Goal: Task Accomplishment & Management: Manage account settings

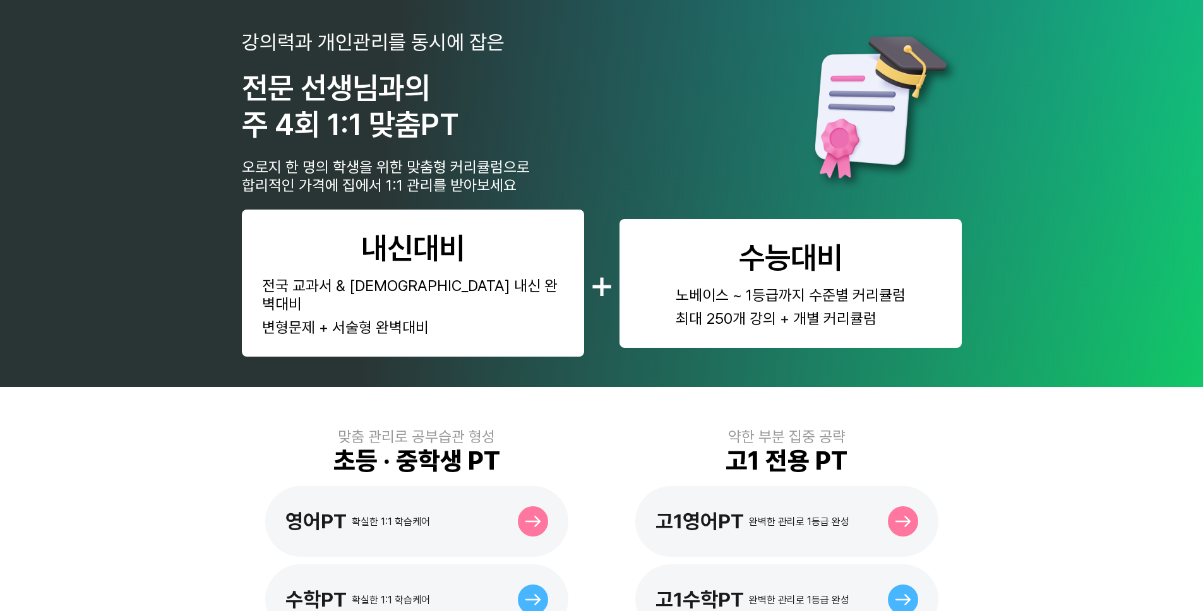
scroll to position [560, 0]
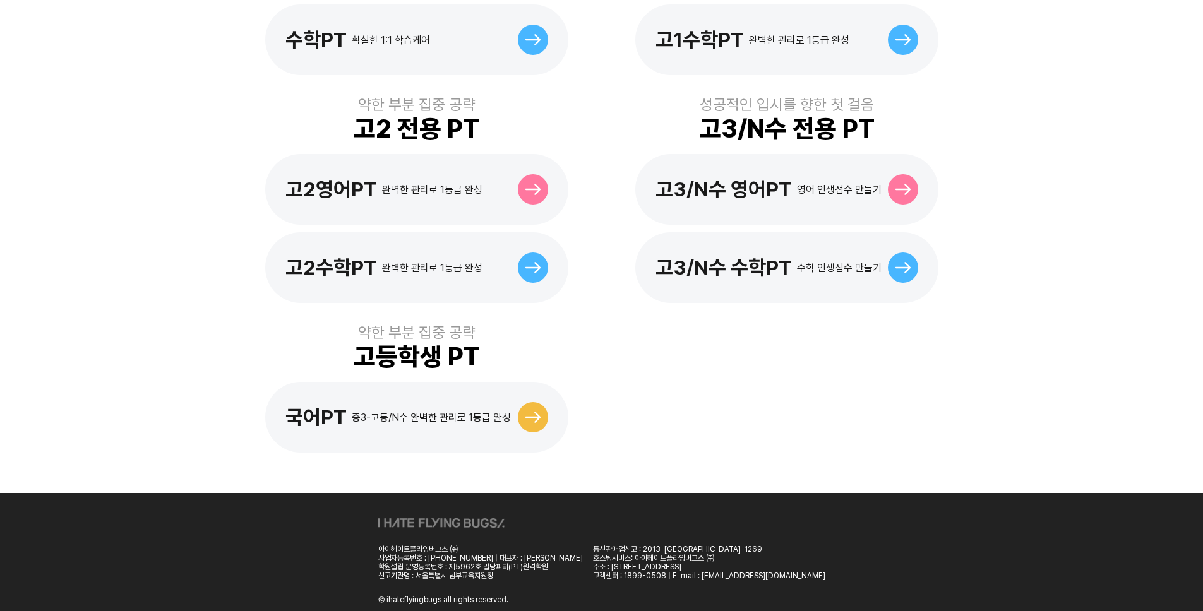
click at [754, 154] on div "고3/N수 영어PT 영어 인생점수 만들기" at bounding box center [786, 189] width 303 height 71
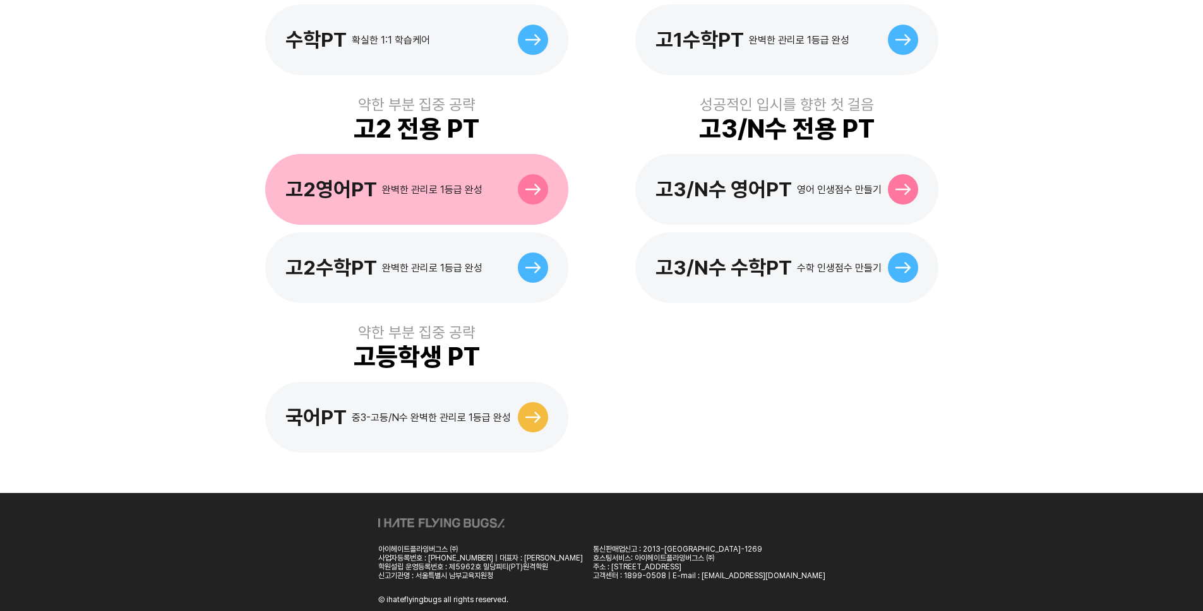
click at [403, 189] on div "고2영어PT 완벽한 관리로 1등급 완성" at bounding box center [416, 189] width 303 height 71
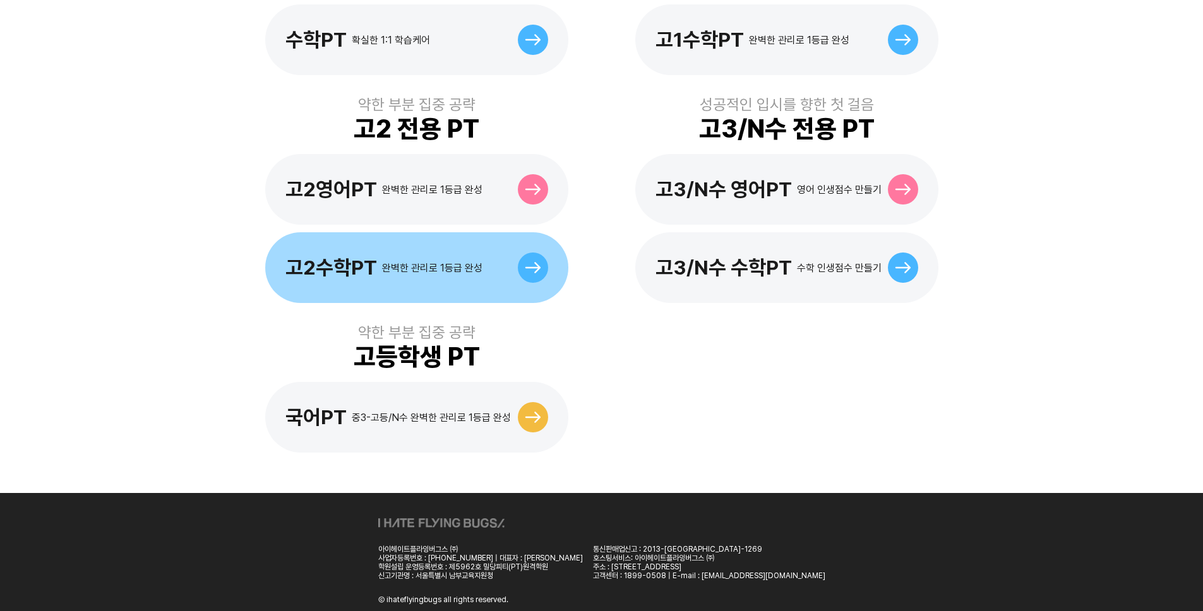
click at [479, 256] on div "고2수학PT 완벽한 관리로 1등급 완성" at bounding box center [383, 268] width 197 height 24
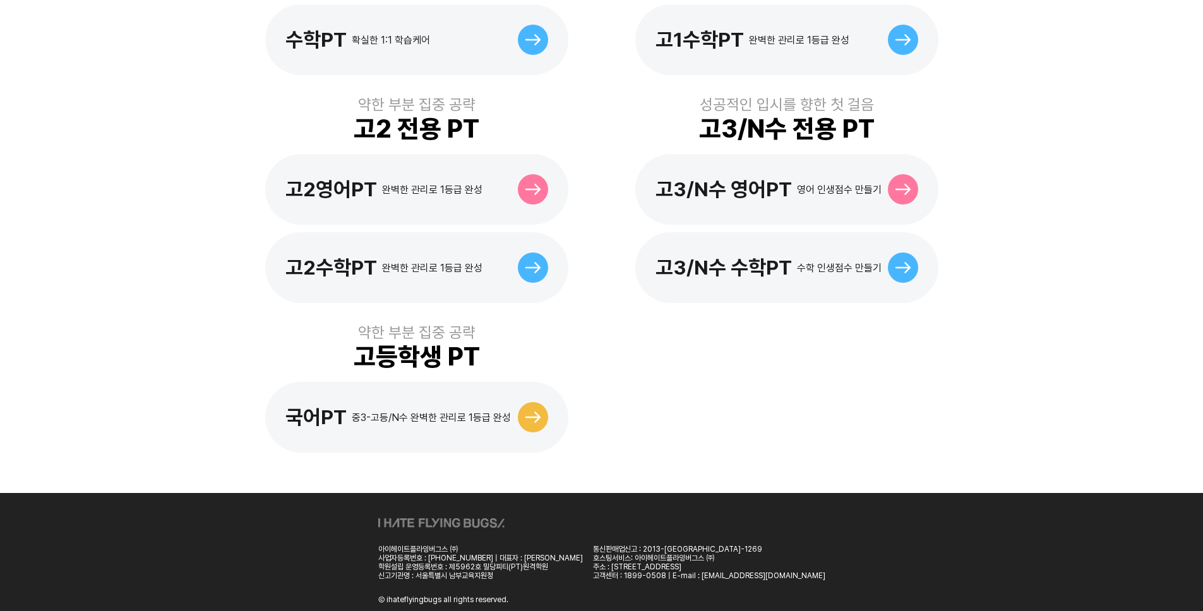
click at [763, 314] on div "맞춤 관리로 공부습관 형성 초등 · 중학생 PT 영어PT 확실한 1:1 학습케어 수학PT 확실한 1:1 학습케어 약한 부분 집중 공략 고1 전…" at bounding box center [602, 160] width 720 height 646
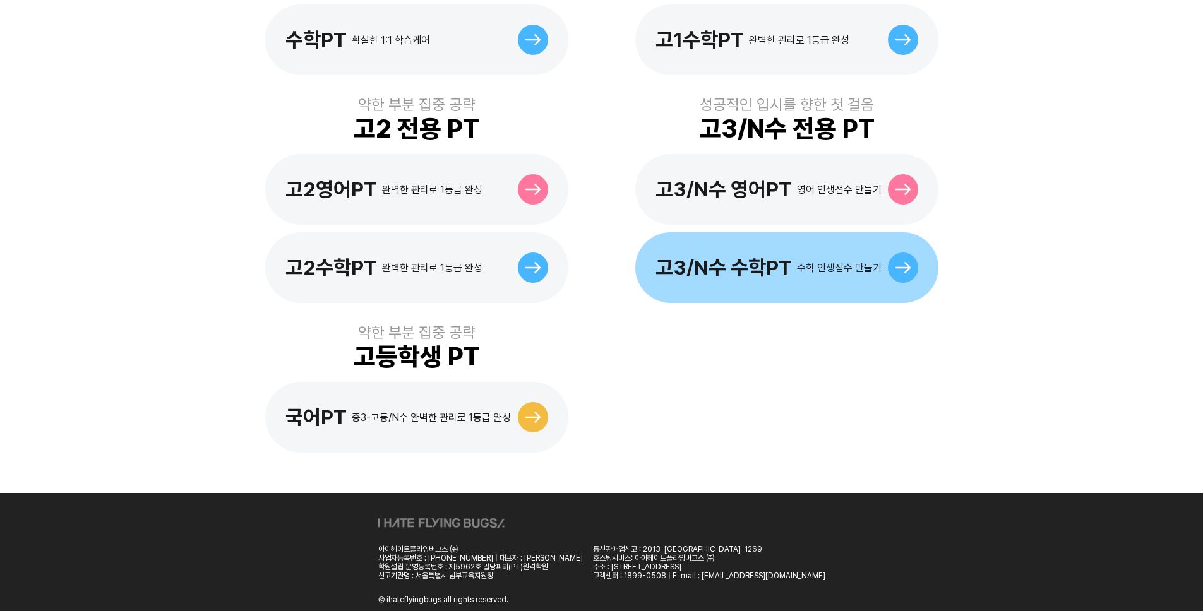
click at [754, 232] on div "고3/N수 수학PT 수학 인생점수 만들기" at bounding box center [786, 267] width 303 height 71
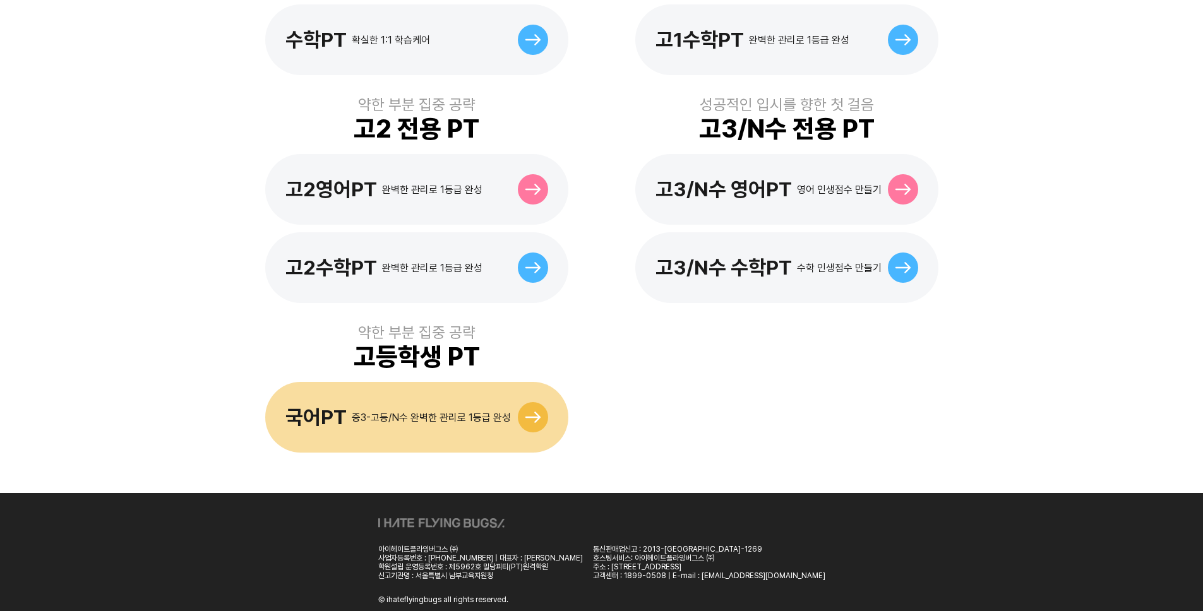
click at [496, 382] on div "국어PT 중3-고등/N수 완벽한 관리로 1등급 완성" at bounding box center [416, 417] width 303 height 71
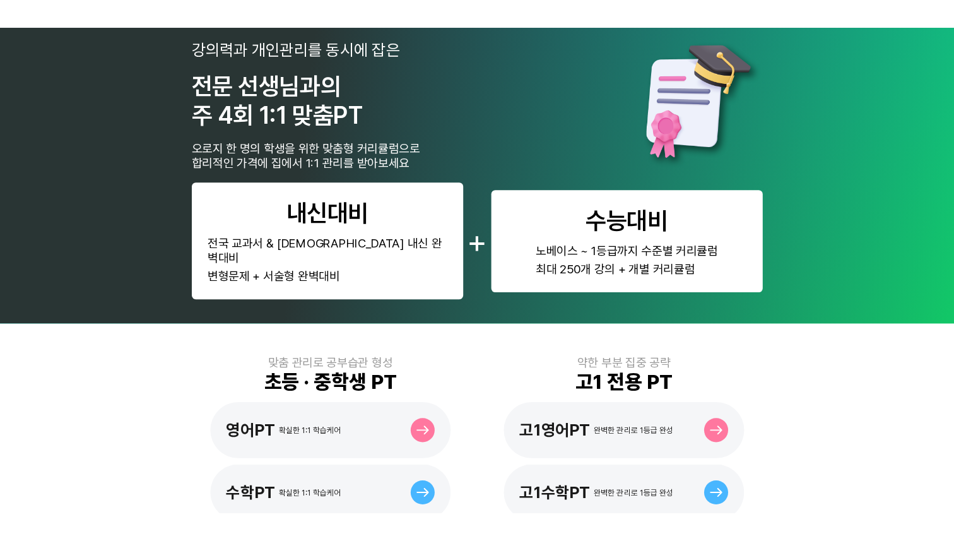
scroll to position [28, 0]
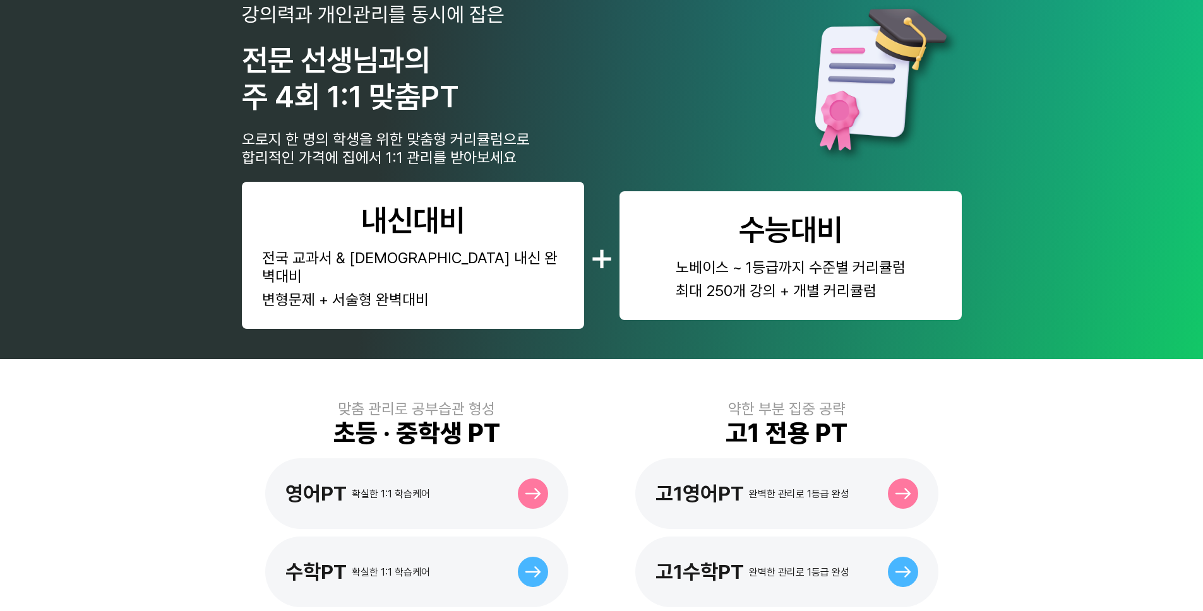
click at [776, 431] on div "약한 부분 집중 공략 고1 전용 PT 고1영어PT 완벽한 관리로 1등급 완성 고1수학PT 완벽한 관리로 1등급 완성" at bounding box center [787, 504] width 350 height 208
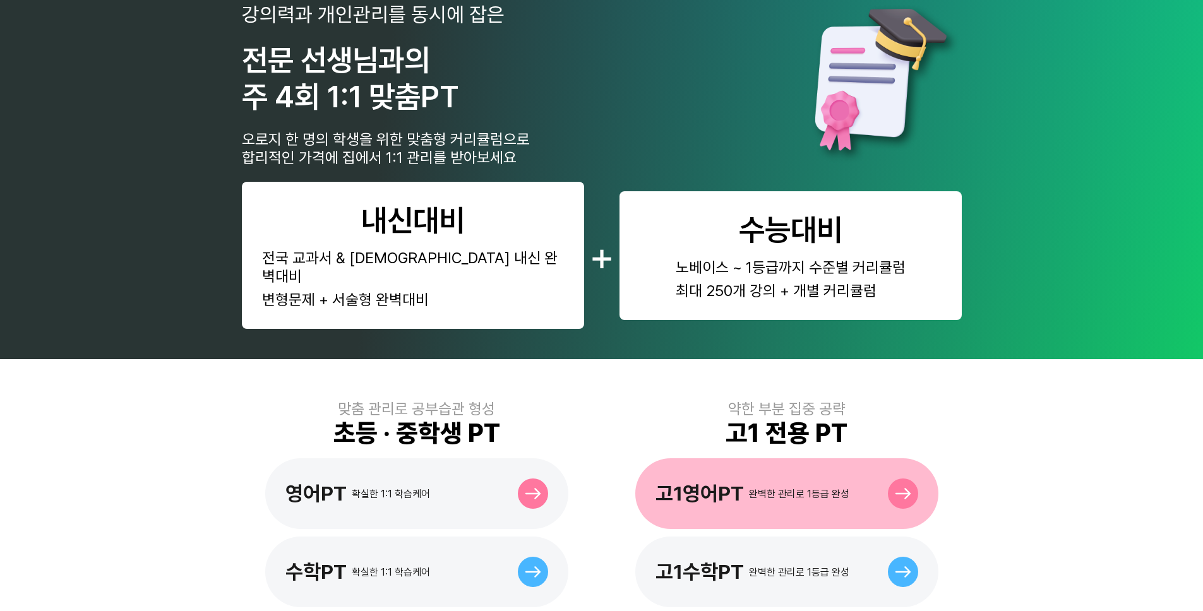
click at [793, 461] on div "고1영어PT 완벽한 관리로 1등급 완성" at bounding box center [786, 493] width 303 height 71
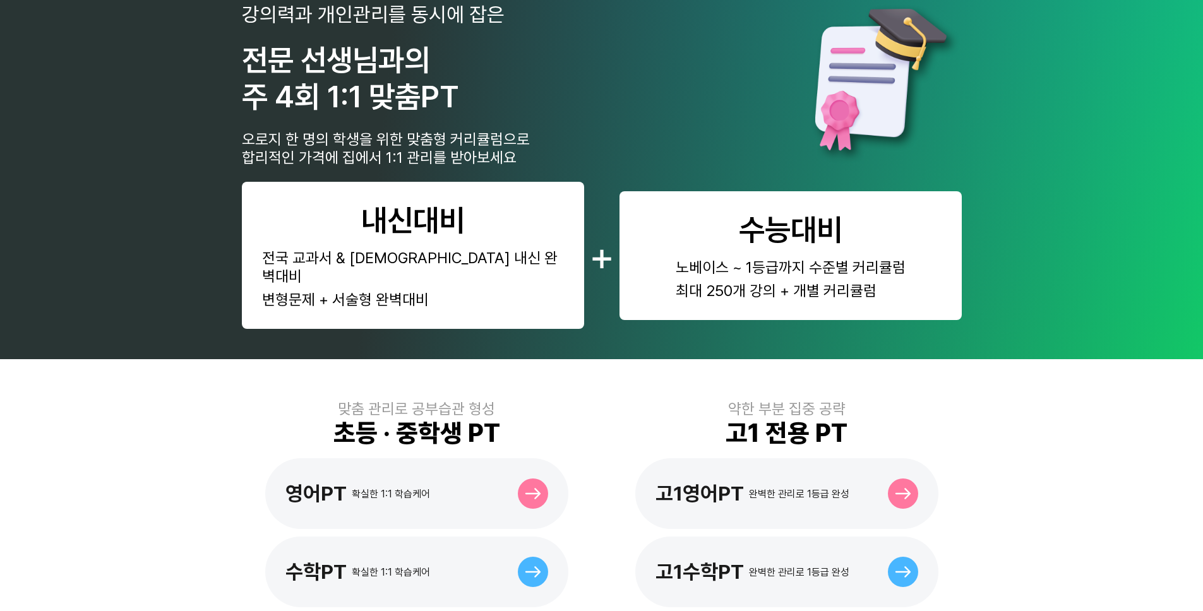
click at [473, 436] on div "맞춤 관리로 공부습관 형성 초등 · 중학생 PT 영어PT 확실한 1:1 학습케어 수학PT 확실한 1:1 학습케어" at bounding box center [417, 504] width 350 height 208
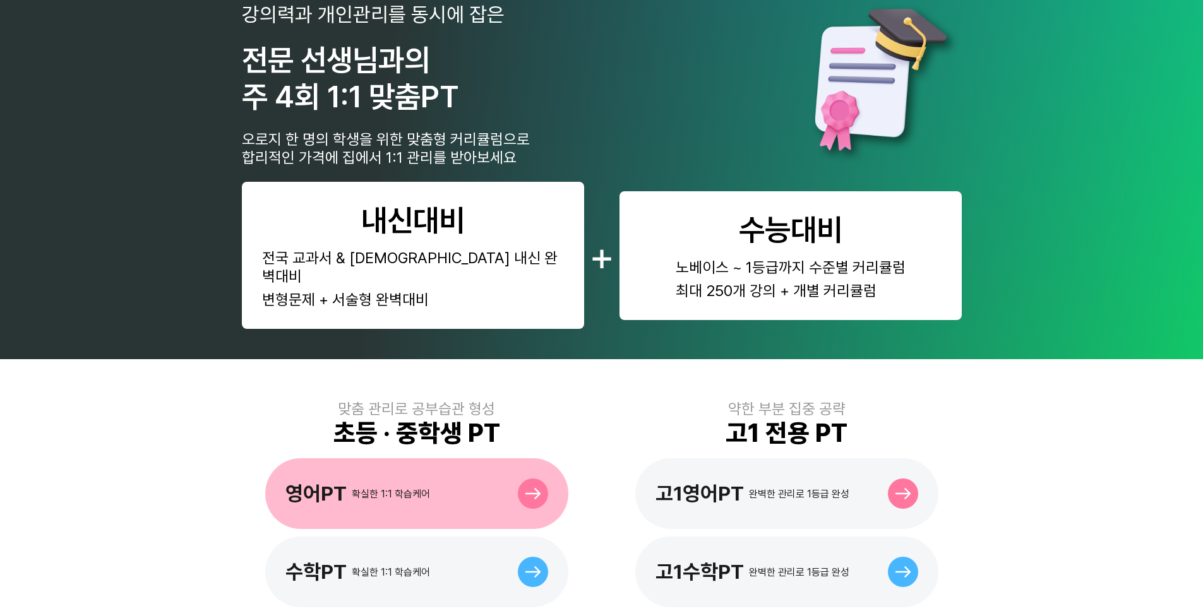
click at [482, 471] on div "영어PT 확실한 1:1 학습케어" at bounding box center [416, 493] width 303 height 71
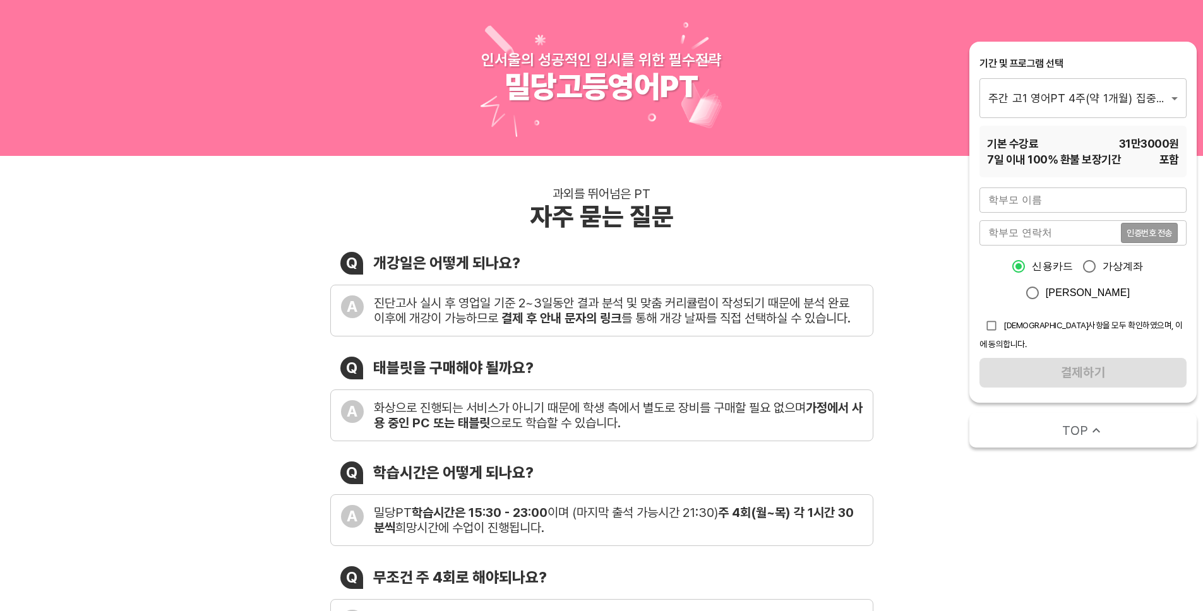
drag, startPoint x: 0, startPoint y: 0, endPoint x: 793, endPoint y: 460, distance: 916.8
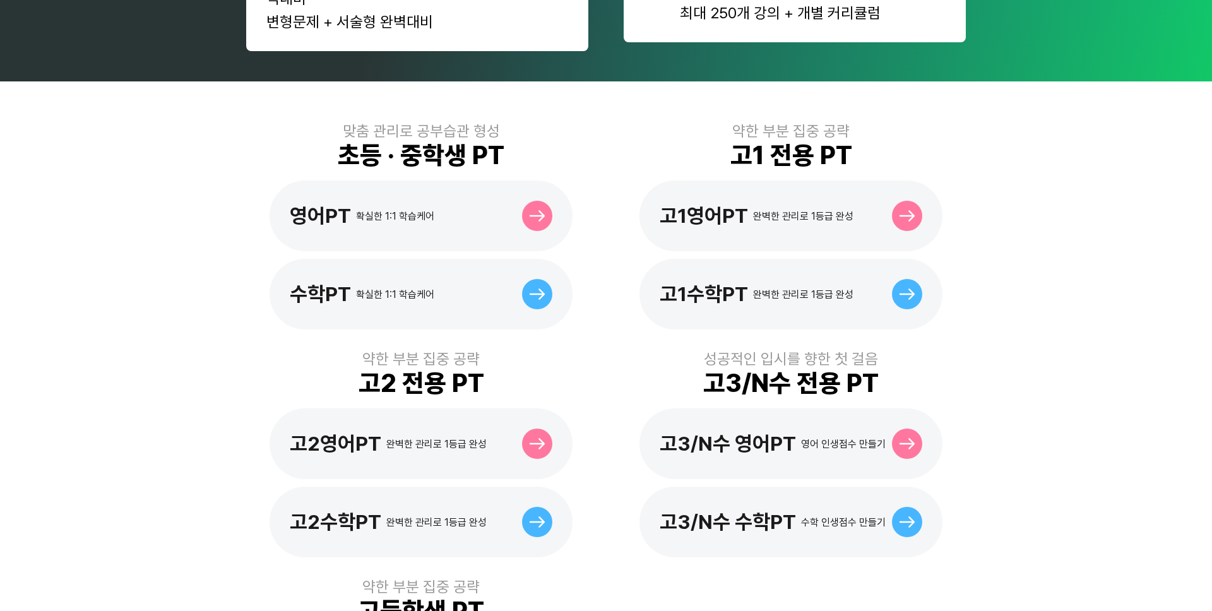
scroll to position [316, 0]
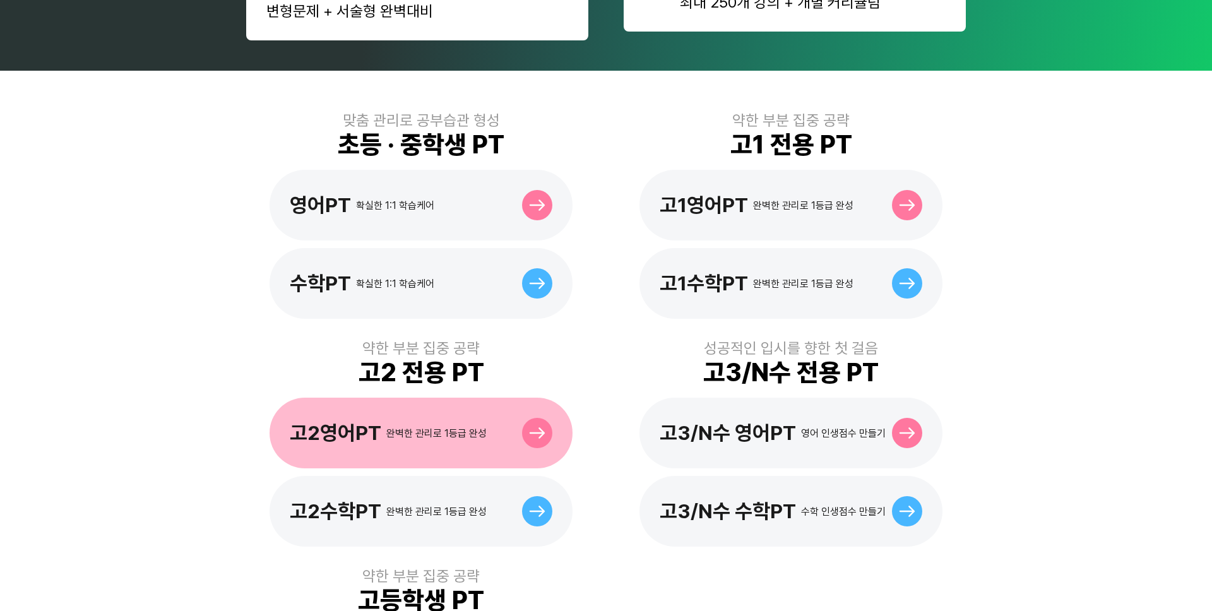
click at [502, 428] on div "고2영어PT 완벽한 관리로 1등급 완성" at bounding box center [421, 433] width 303 height 71
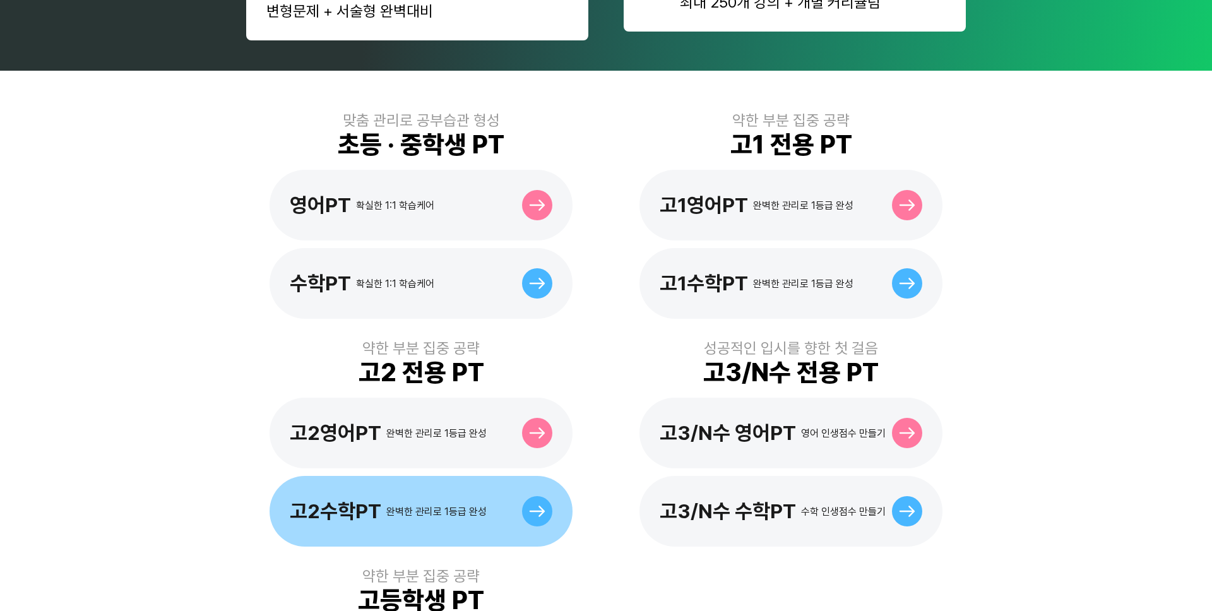
click at [501, 504] on div "고2수학PT 완벽한 관리로 1등급 완성" at bounding box center [421, 511] width 303 height 71
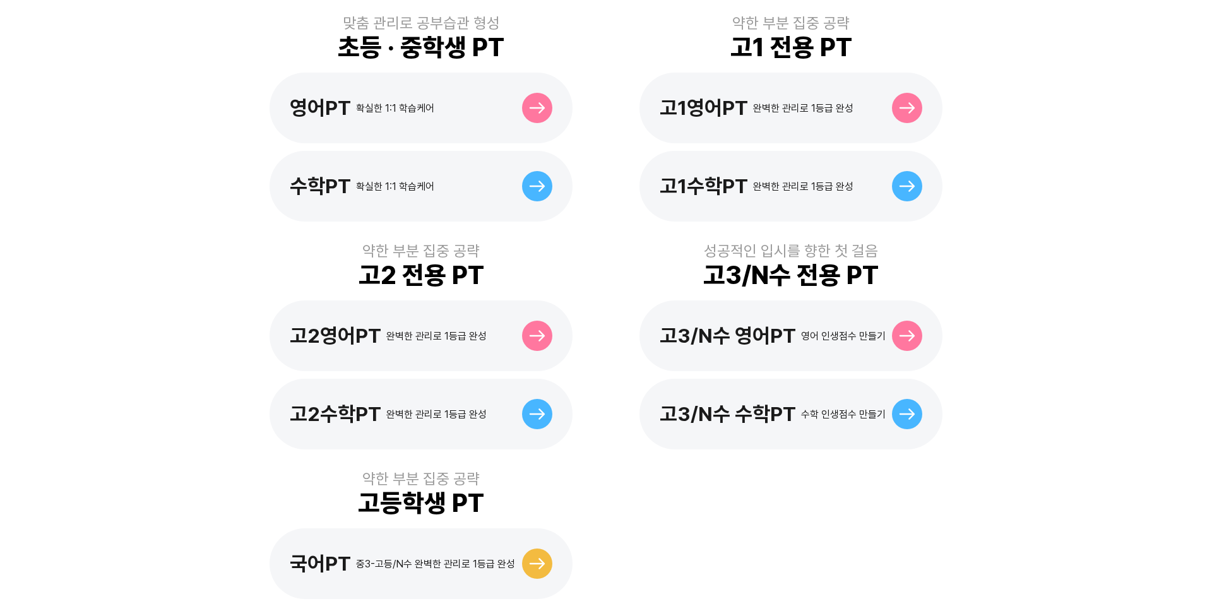
scroll to position [435, 0]
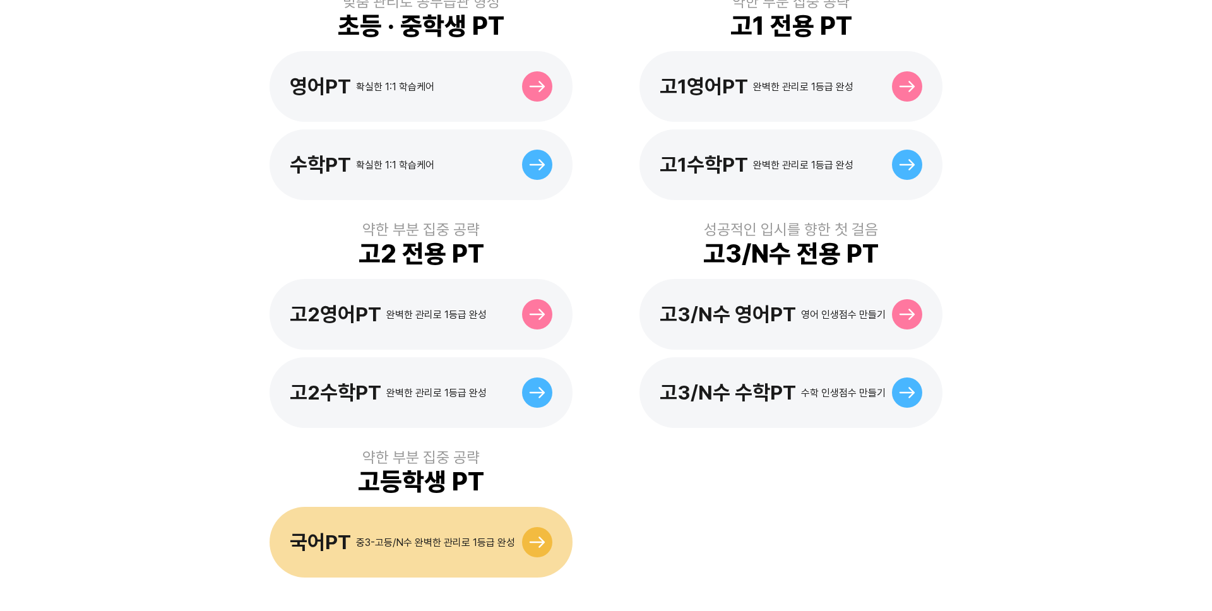
click at [355, 530] on div "국어PT 중3-고등/N수 완벽한 관리로 1등급 완성" at bounding box center [402, 542] width 225 height 24
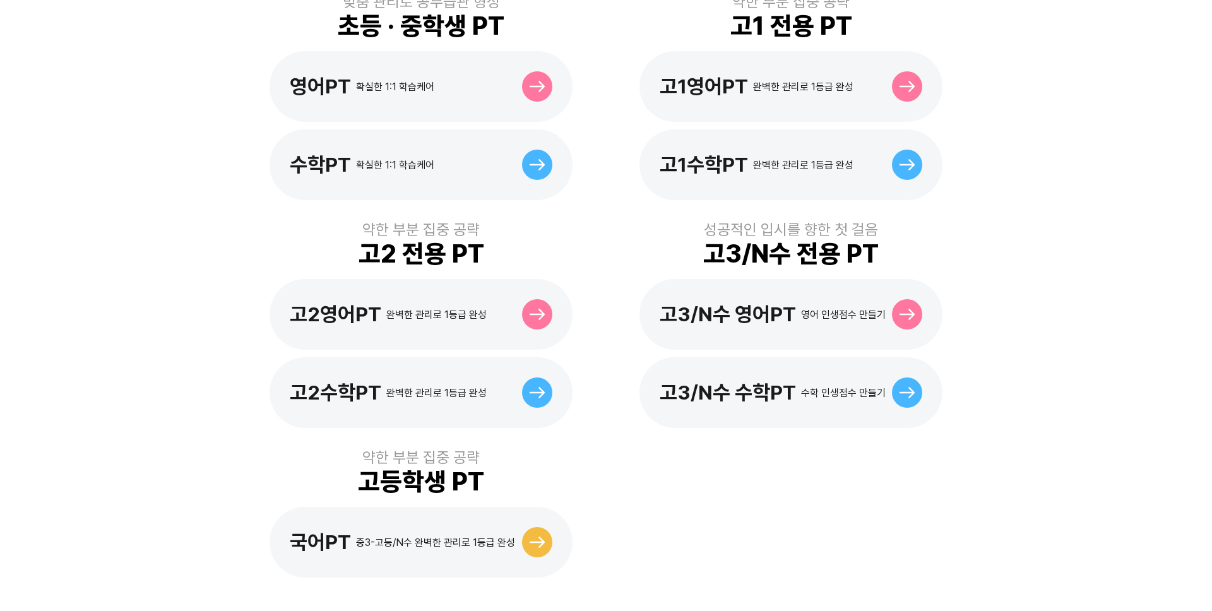
click at [595, 279] on div "고2영어PT 완벽한 관리로 1등급 완성 고2수학PT 완벽한 관리로 1등급 완성" at bounding box center [421, 353] width 350 height 149
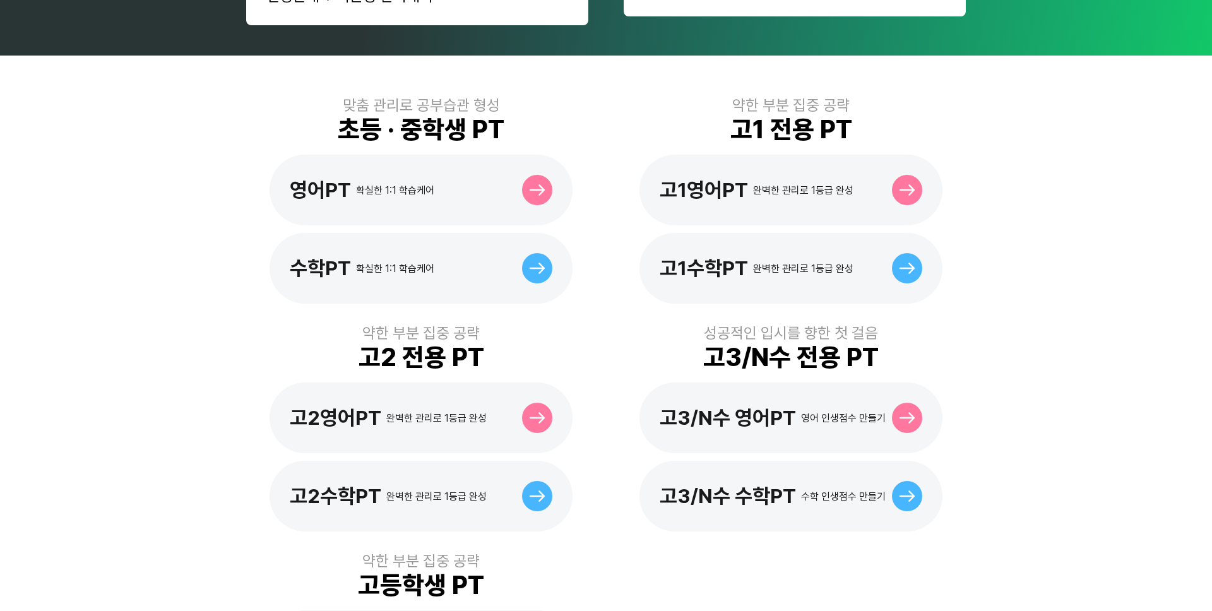
scroll to position [336, 0]
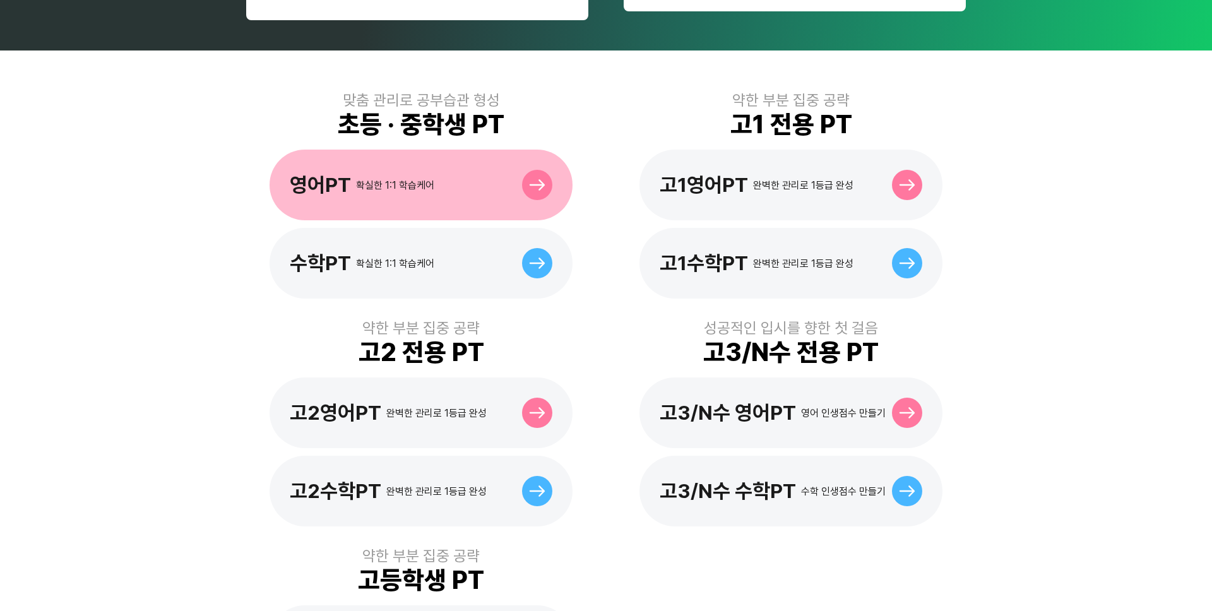
click at [484, 176] on div "영어PT 확실한 1:1 학습케어" at bounding box center [421, 185] width 303 height 71
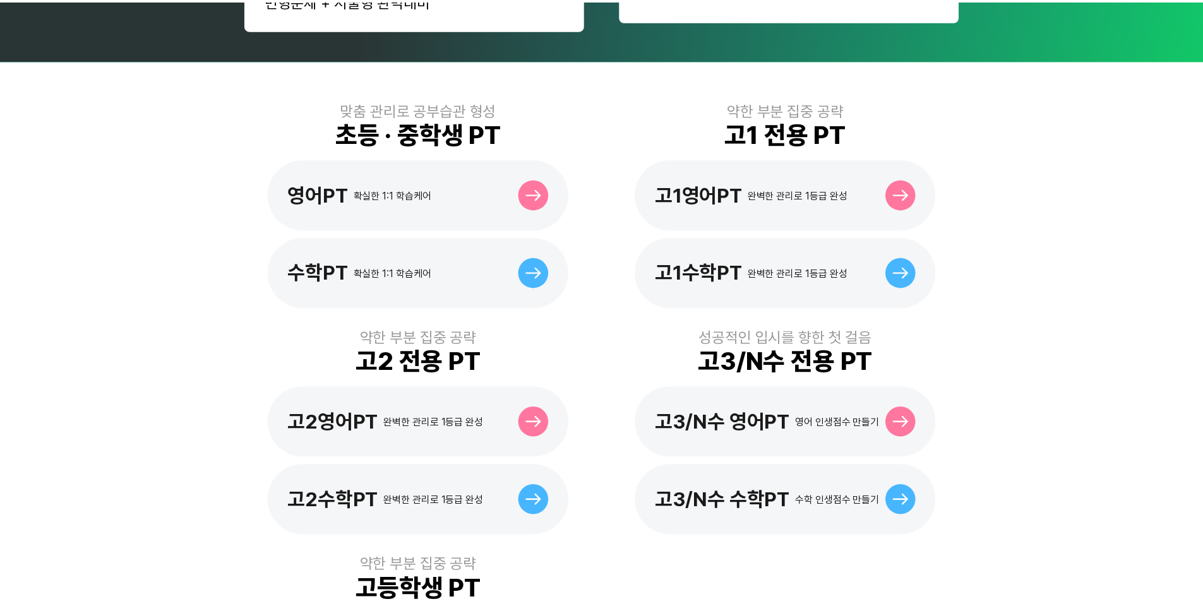
scroll to position [329, 0]
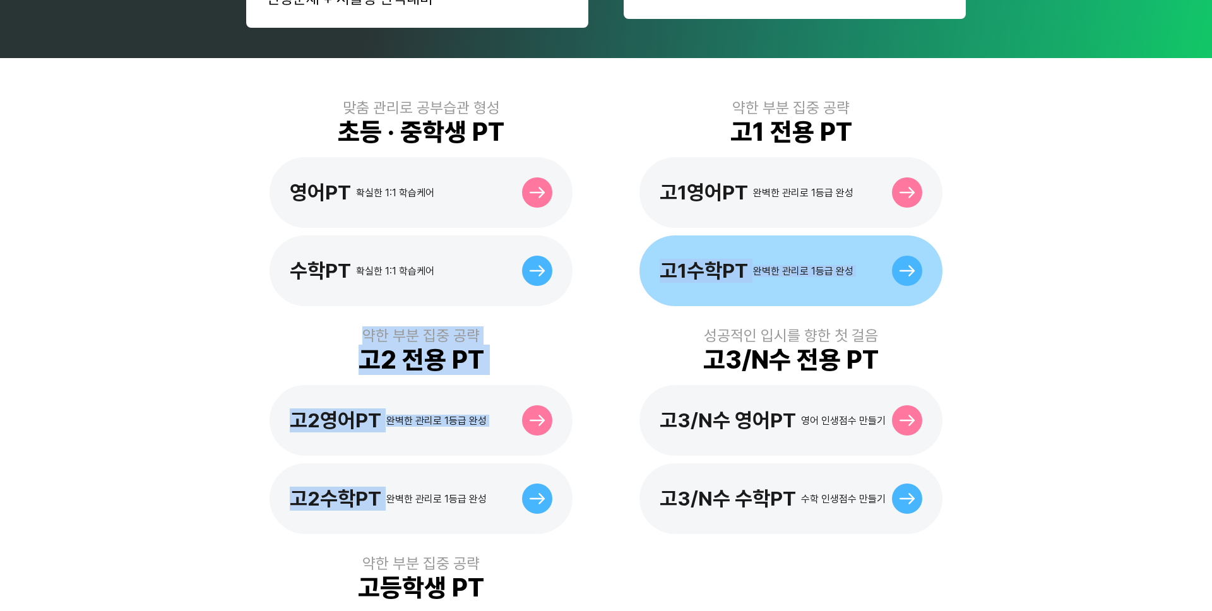
drag, startPoint x: 486, startPoint y: 468, endPoint x: 714, endPoint y: 227, distance: 332.3
click at [714, 227] on div "맞춤 관리로 공부습관 형성 초등 · 중학생 PT 영어PT 확실한 1:1 학습케어 수학PT 확실한 1:1 학습케어 약한 부분 집중 공략 고1 전…" at bounding box center [606, 391] width 720 height 646
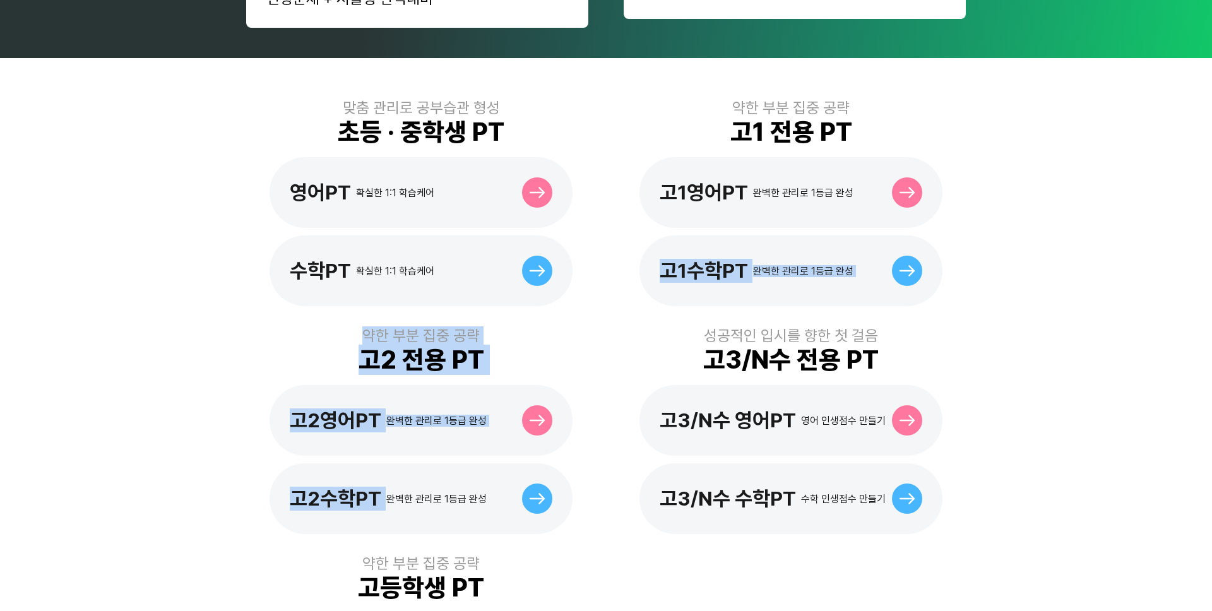
click at [599, 375] on div "맞춤 관리로 공부습관 형성 초등 · 중학생 PT 영어PT 확실한 1:1 학습케어 수학PT 확실한 1:1 학습케어 약한 부분 집중 공략 고1 전…" at bounding box center [606, 391] width 720 height 646
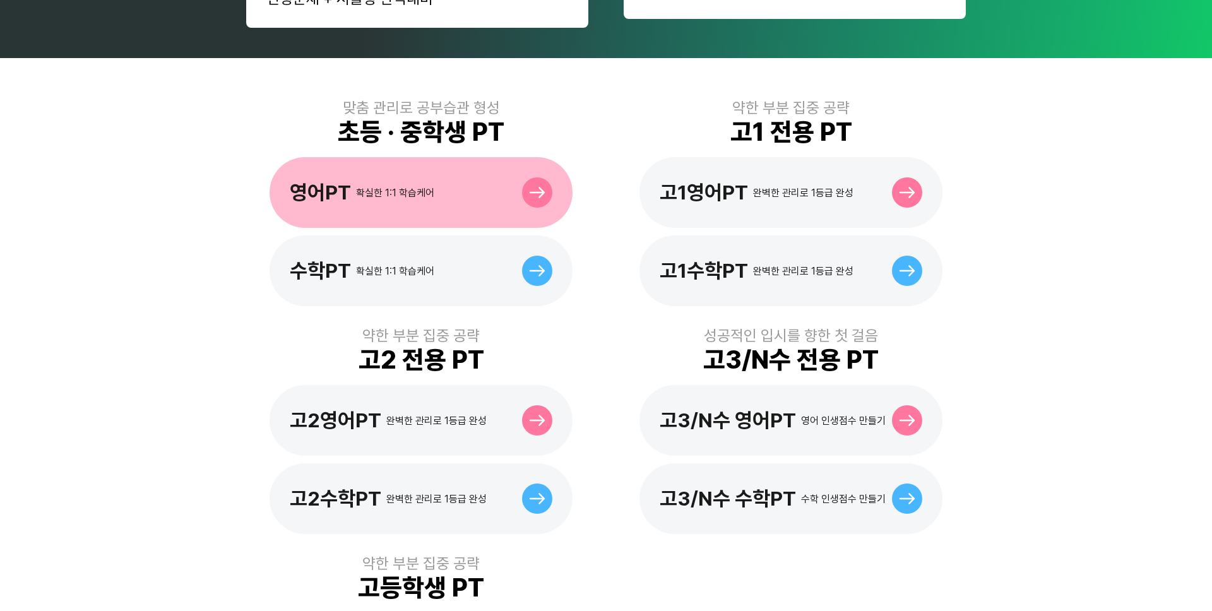
click at [499, 170] on div "영어PT 확실한 1:1 학습케어" at bounding box center [421, 192] width 303 height 71
click at [490, 185] on div "영어PT 확실한 1:1 학습케어" at bounding box center [421, 192] width 303 height 71
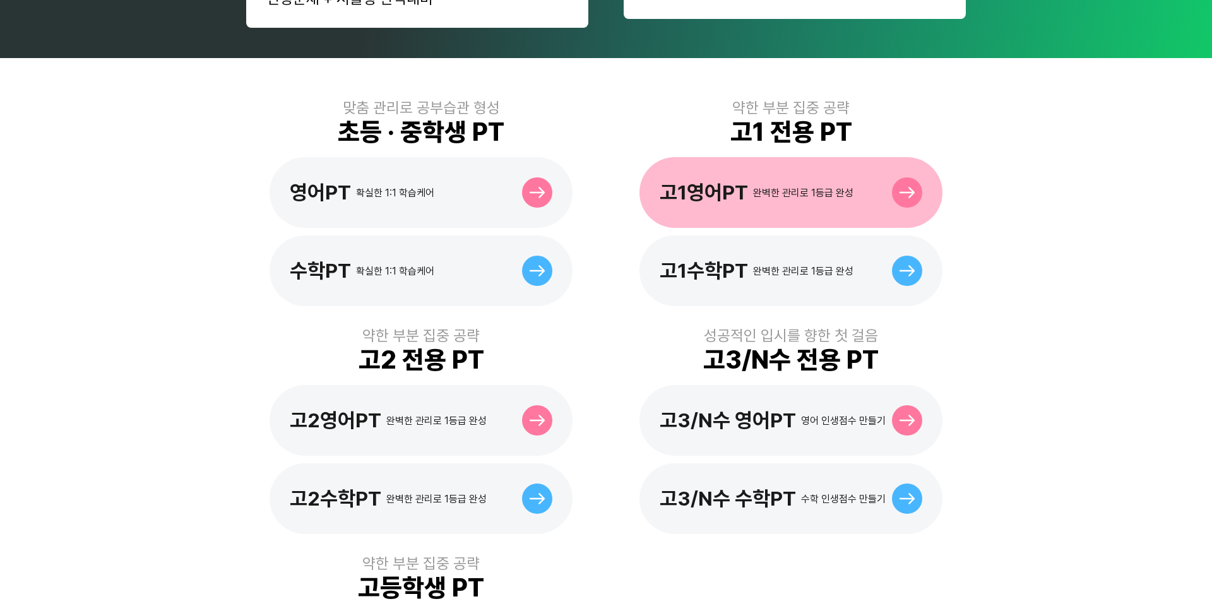
click at [766, 194] on div "고1영어PT 완벽한 관리로 1등급 완성" at bounding box center [790, 192] width 303 height 71
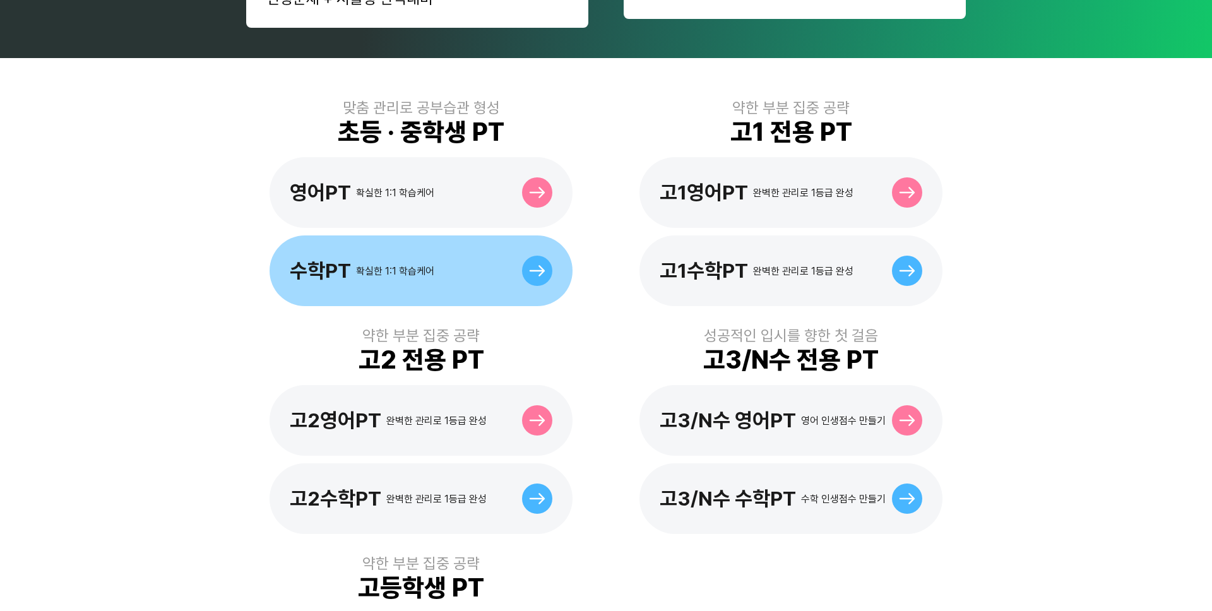
click at [318, 273] on div "수학PT 확실한 1:1 학습케어" at bounding box center [421, 270] width 303 height 71
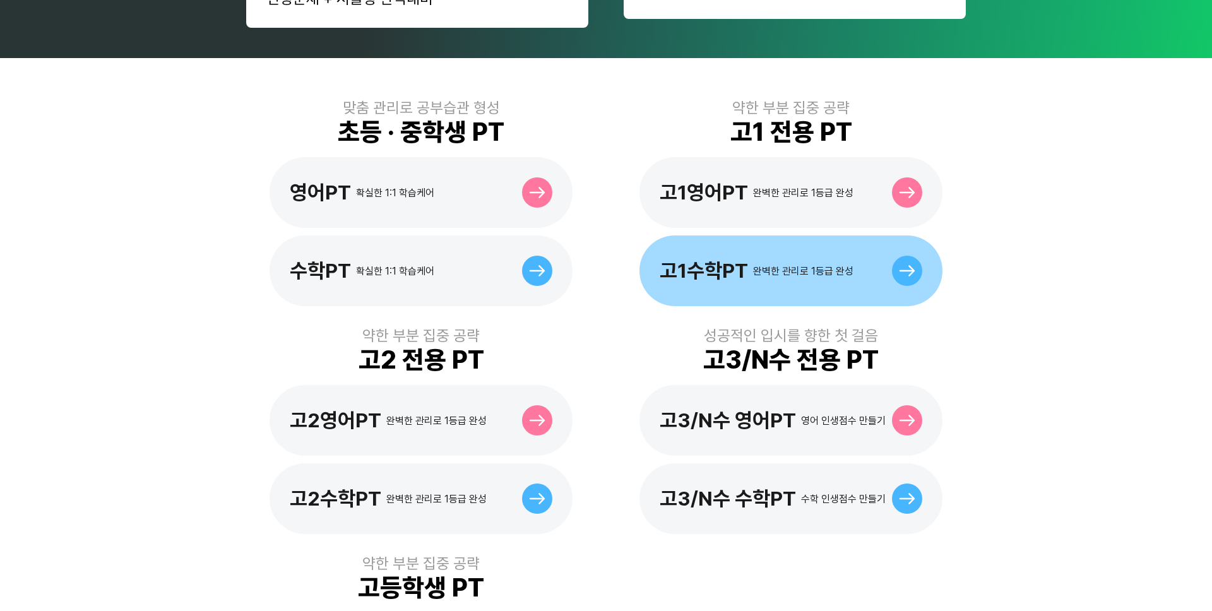
click at [801, 262] on div "고1수학PT 완벽한 관리로 1등급 완성" at bounding box center [790, 270] width 303 height 71
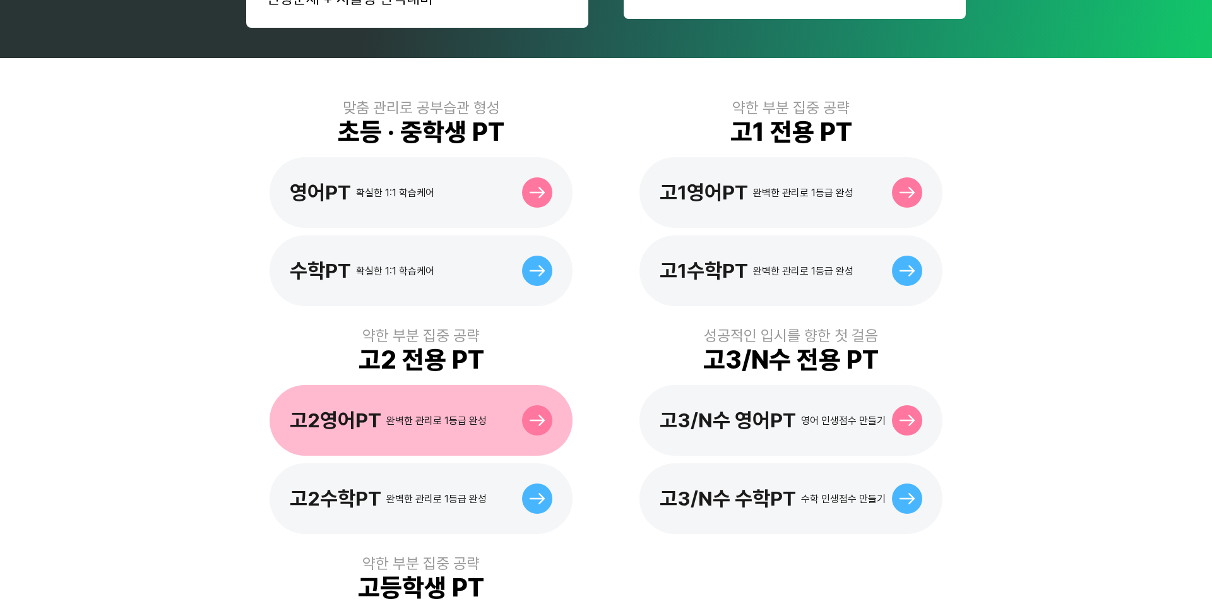
click at [465, 425] on div "고2영어PT 완벽한 관리로 1등급 완성" at bounding box center [421, 420] width 303 height 71
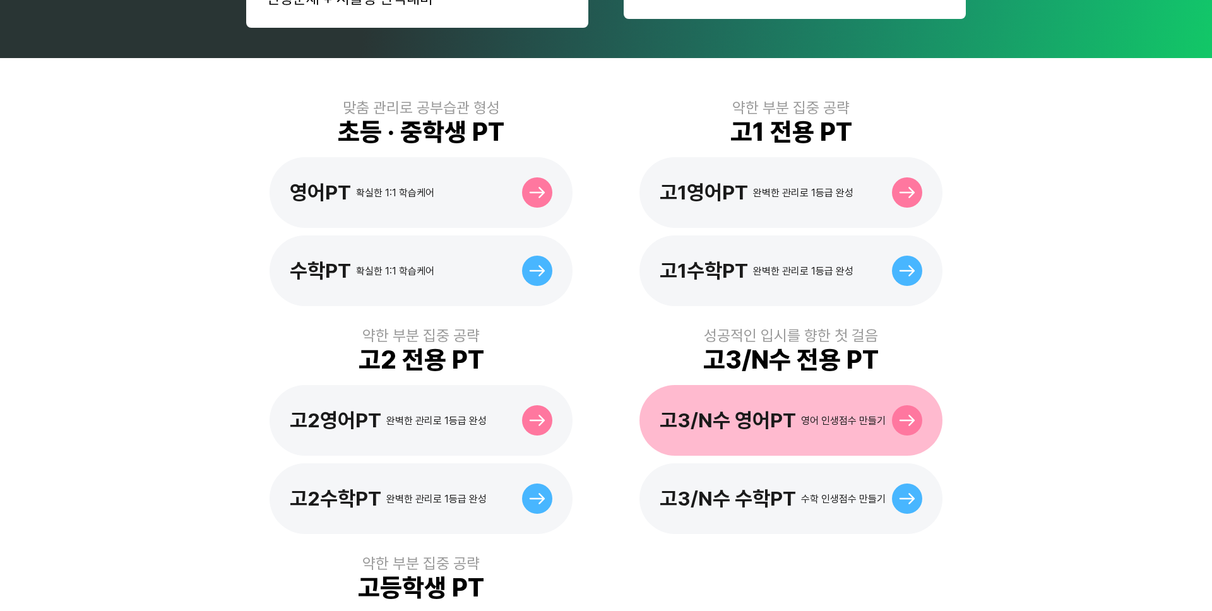
click at [727, 385] on div "고3/N수 영어PT 영어 인생점수 만들기" at bounding box center [790, 420] width 303 height 71
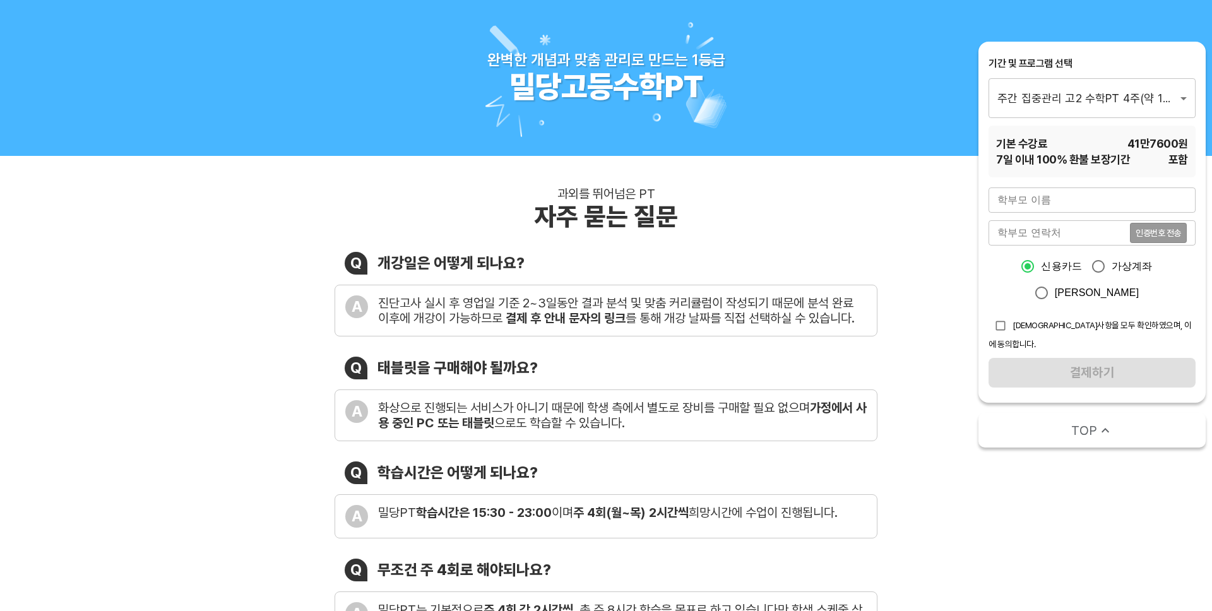
scroll to position [1, 0]
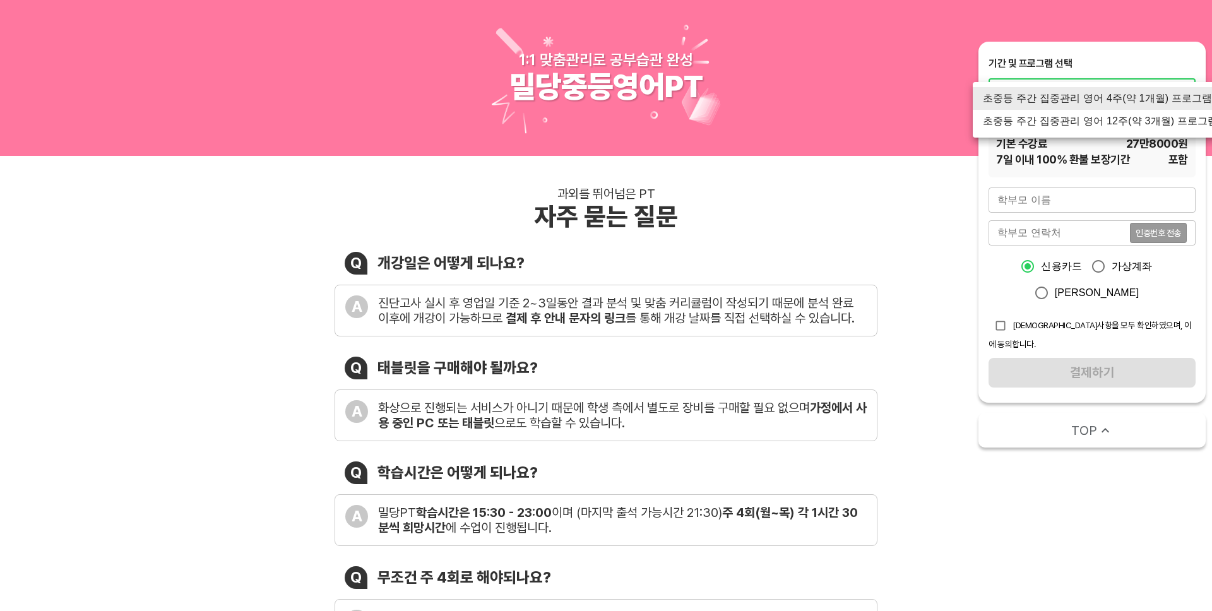
click at [851, 170] on div at bounding box center [606, 305] width 1212 height 611
click at [757, 248] on div at bounding box center [606, 305] width 1212 height 611
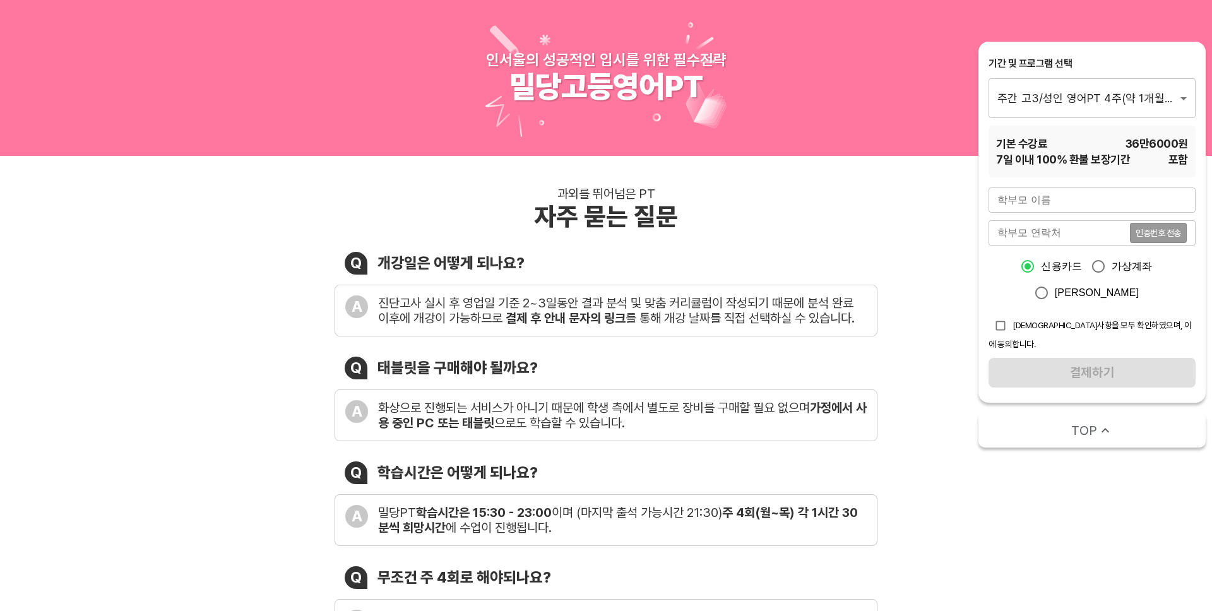
scroll to position [1, 0]
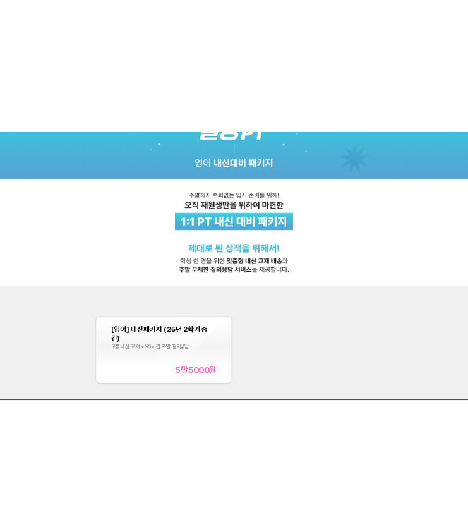
scroll to position [191, 0]
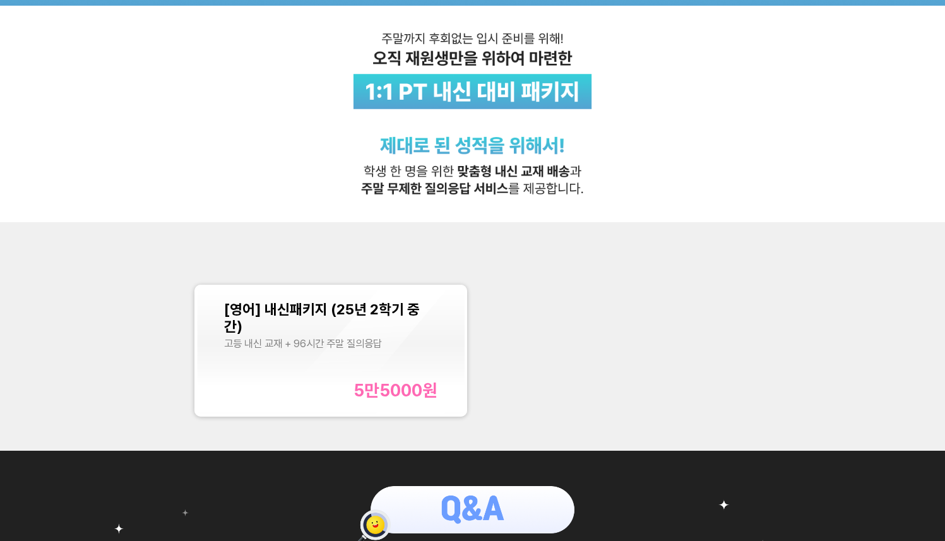
click at [398, 337] on div "고등 내신 교재 + 96시간 주말 질의응답" at bounding box center [331, 343] width 214 height 13
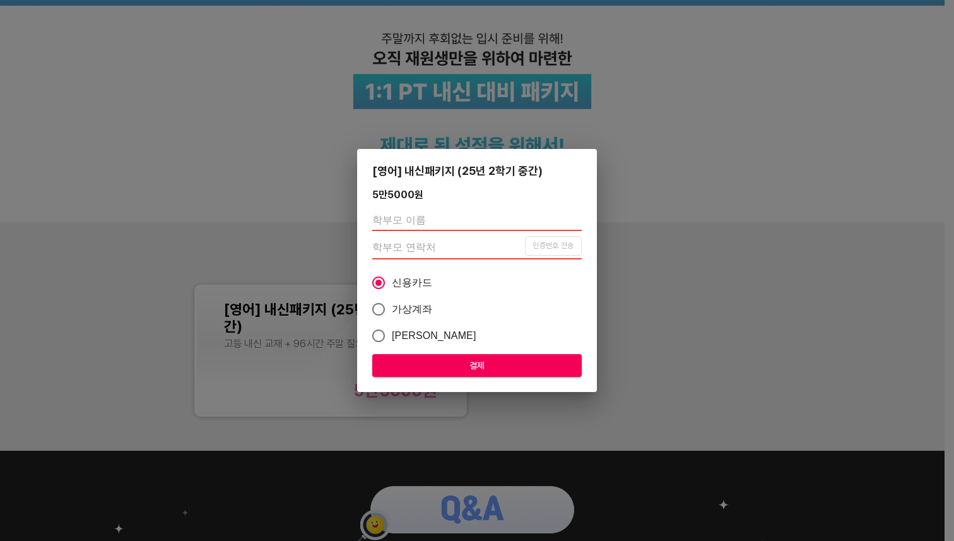
click at [679, 273] on div "[영어] 내신패키지 (25년 2학기 중간) 5만5000 원 인증번호 전송 신용카드 가상계좌 카카오페이 결제" at bounding box center [477, 270] width 954 height 541
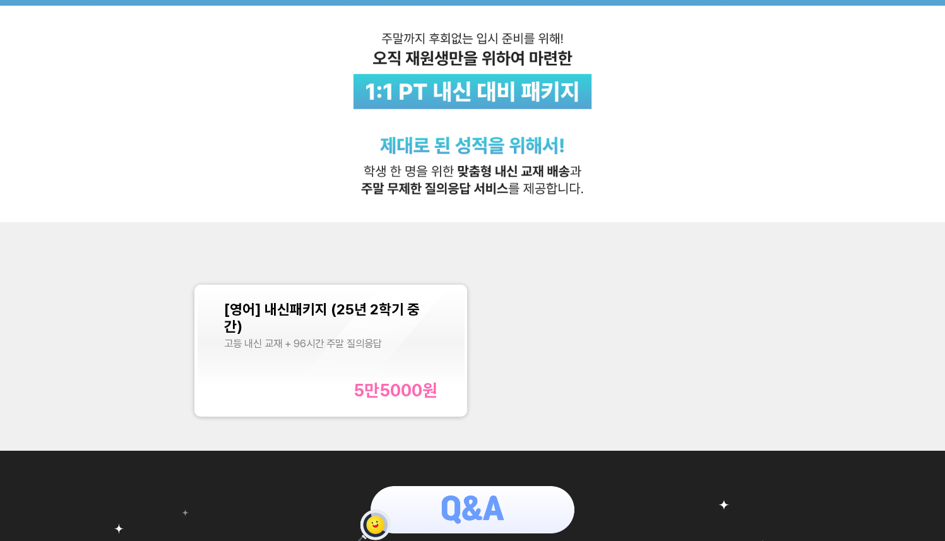
click at [711, 248] on div "[영어] 내신패키지 (25년 2학기 중간) 고등 내신 교재 + 96시간 주말 질의응답 5만5000 원" at bounding box center [472, 336] width 945 height 229
click at [712, 225] on div "[영어] 내신패키지 (25년 2학기 중간) 고등 내신 교재 + 96시간 주말 질의응답 5만5000 원" at bounding box center [472, 336] width 945 height 229
click at [731, 159] on img at bounding box center [472, 15] width 945 height 413
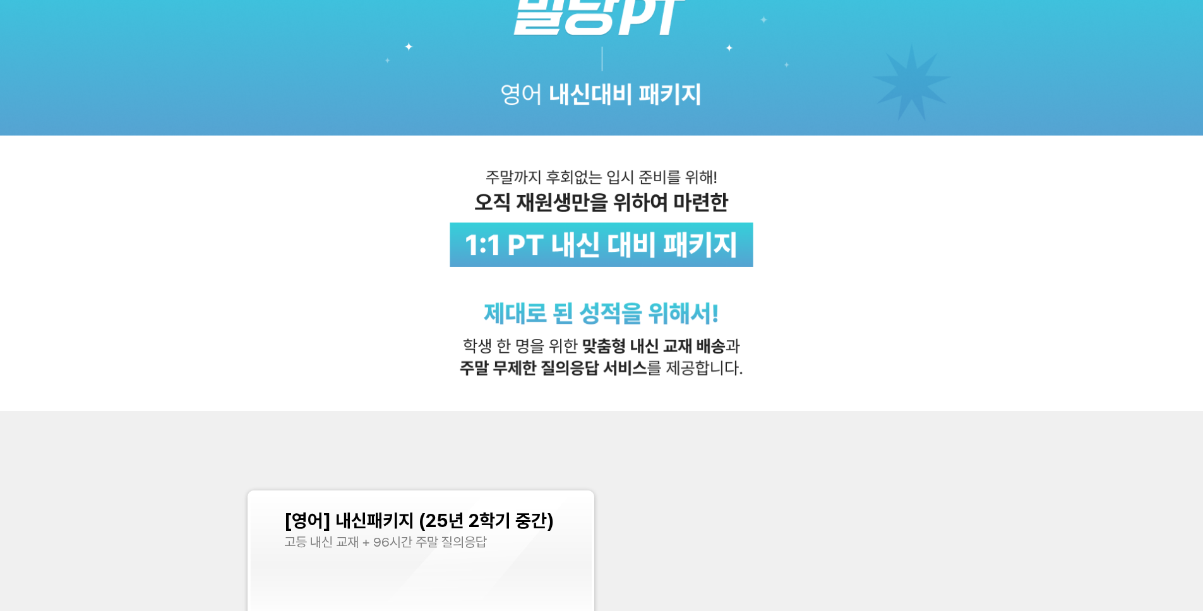
scroll to position [0, 0]
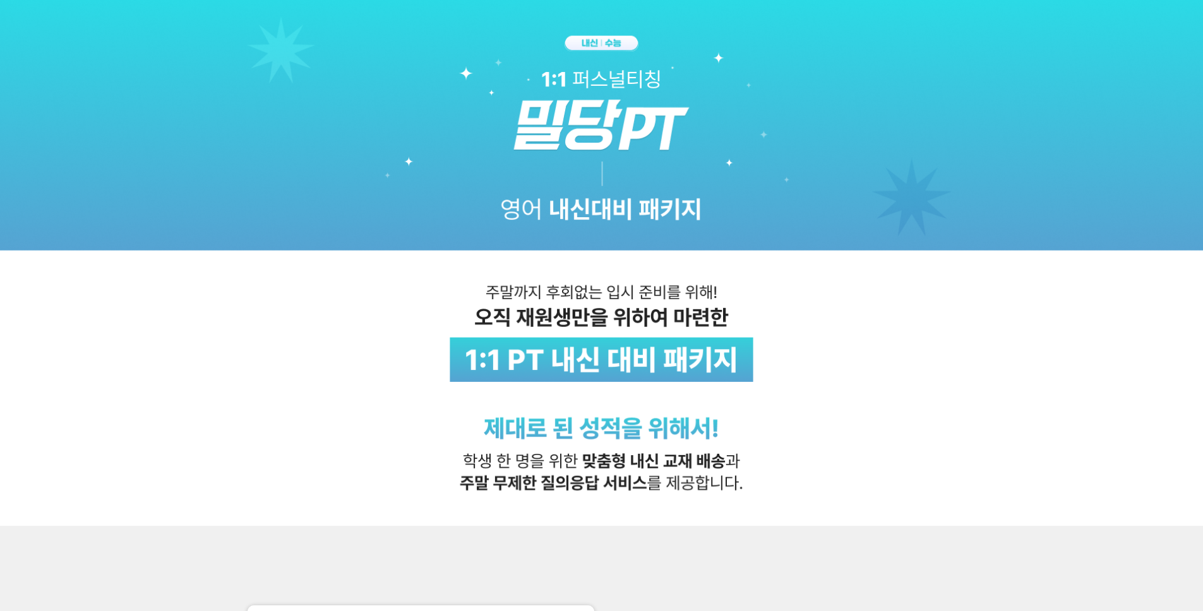
click at [954, 237] on img at bounding box center [601, 263] width 1203 height 526
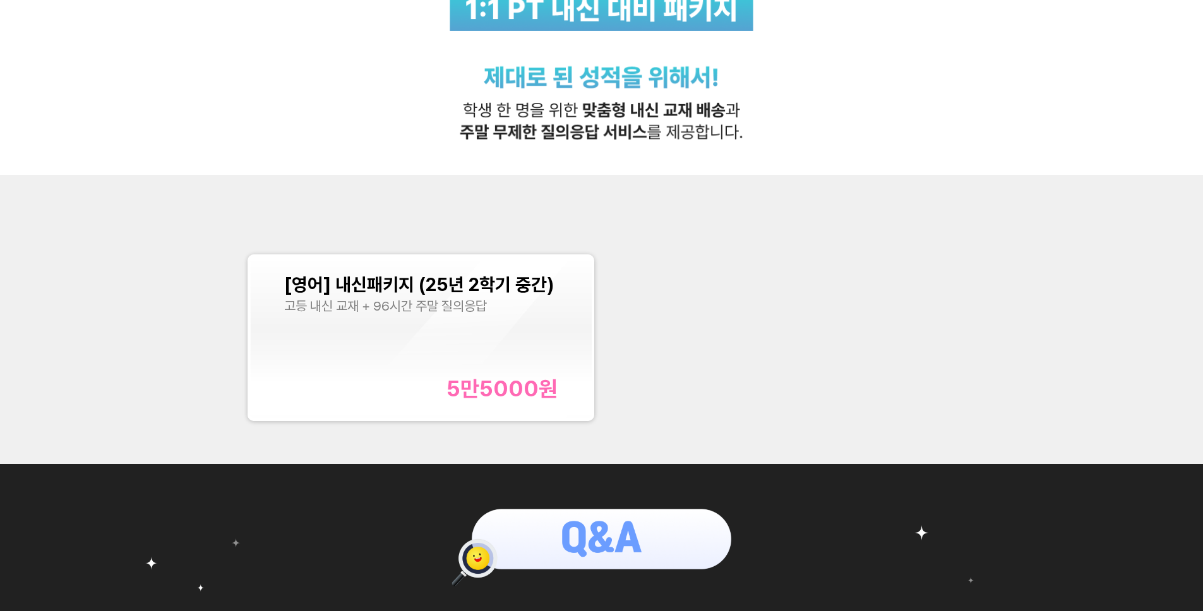
scroll to position [370, 0]
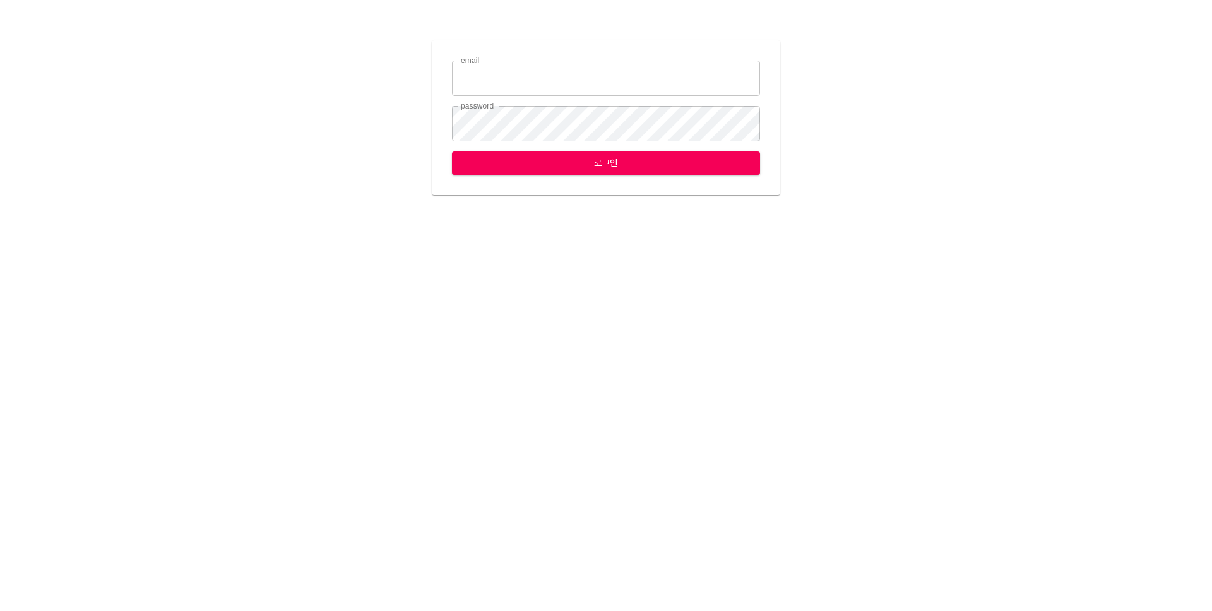
type input "[EMAIL_ADDRESS][DOMAIN_NAME]"
click at [703, 160] on span "로그인" at bounding box center [606, 163] width 288 height 16
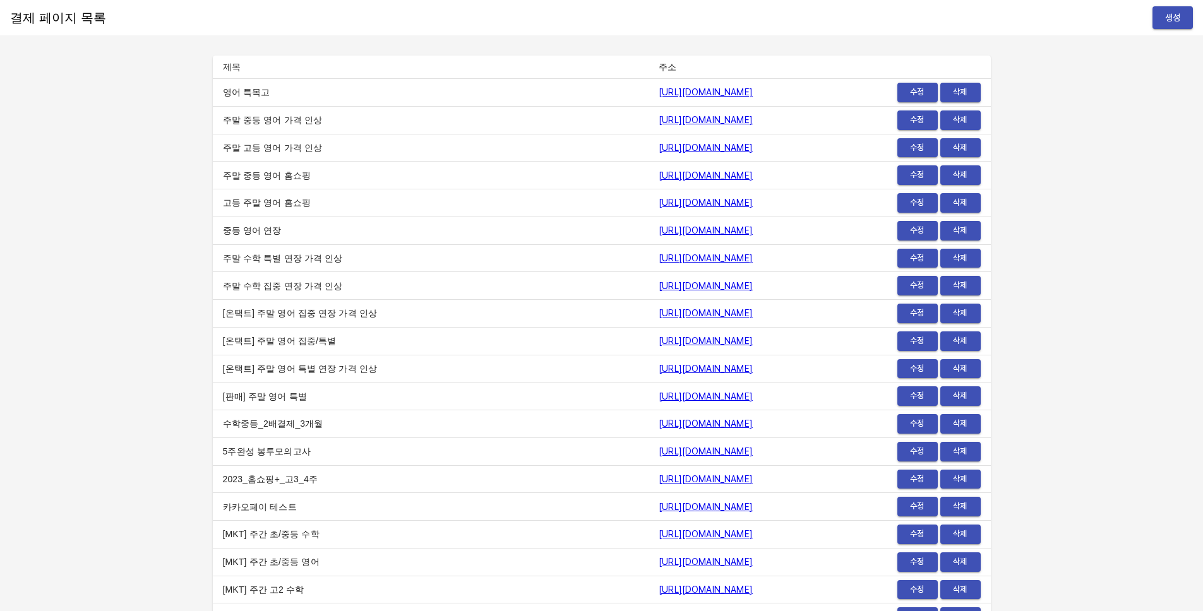
click at [919, 92] on span "수정" at bounding box center [917, 92] width 28 height 15
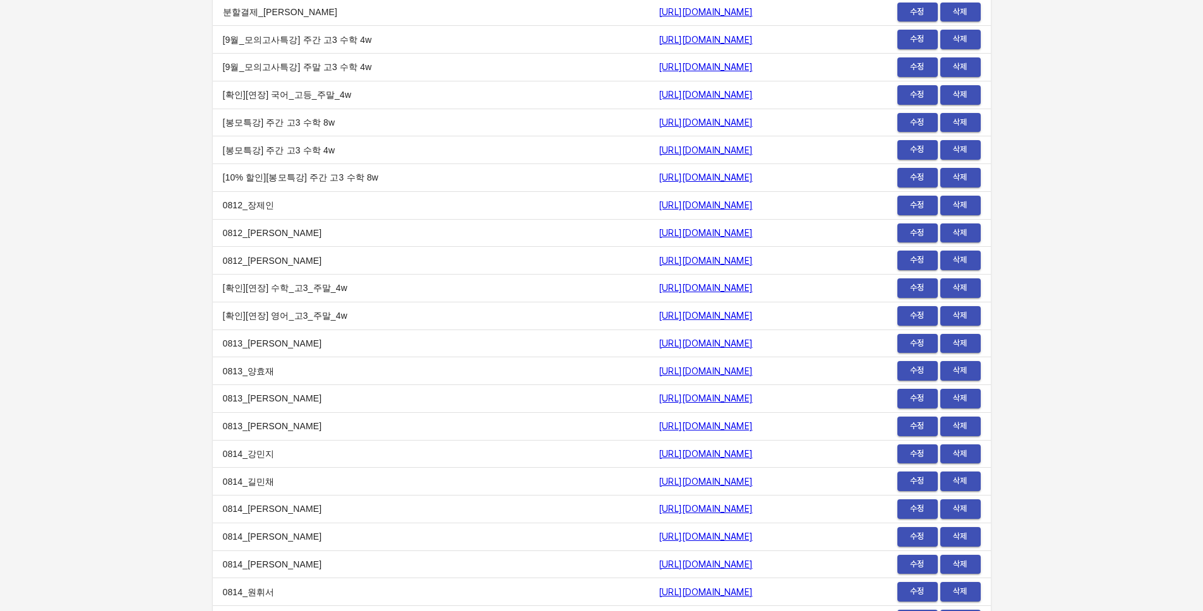
scroll to position [15026, 0]
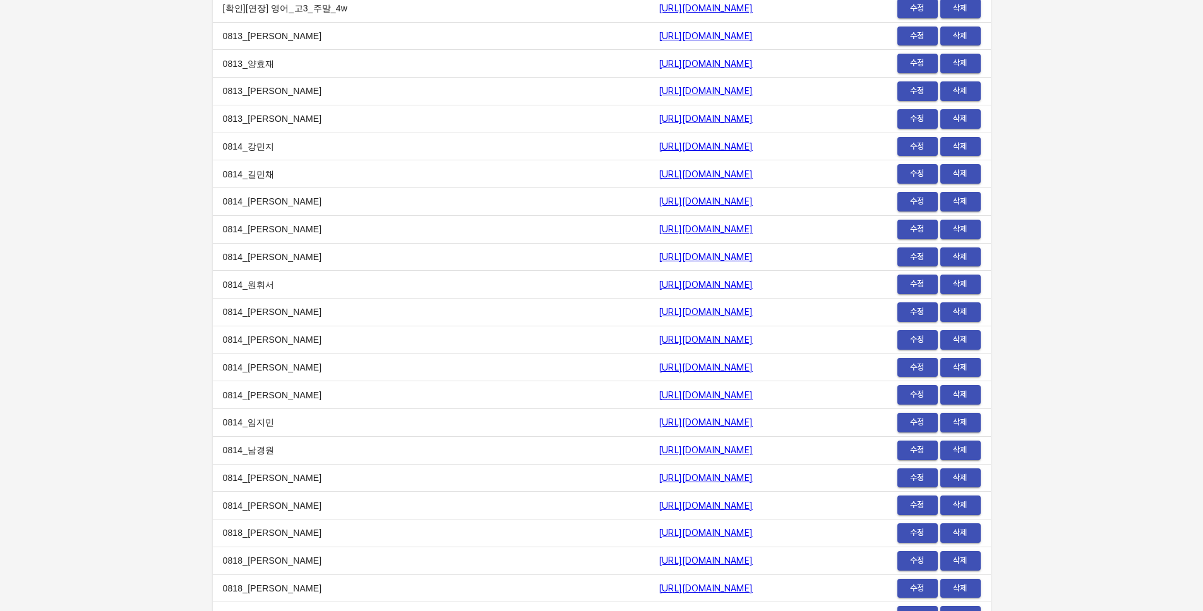
click at [879, 472] on td "수정 삭제" at bounding box center [910, 478] width 159 height 28
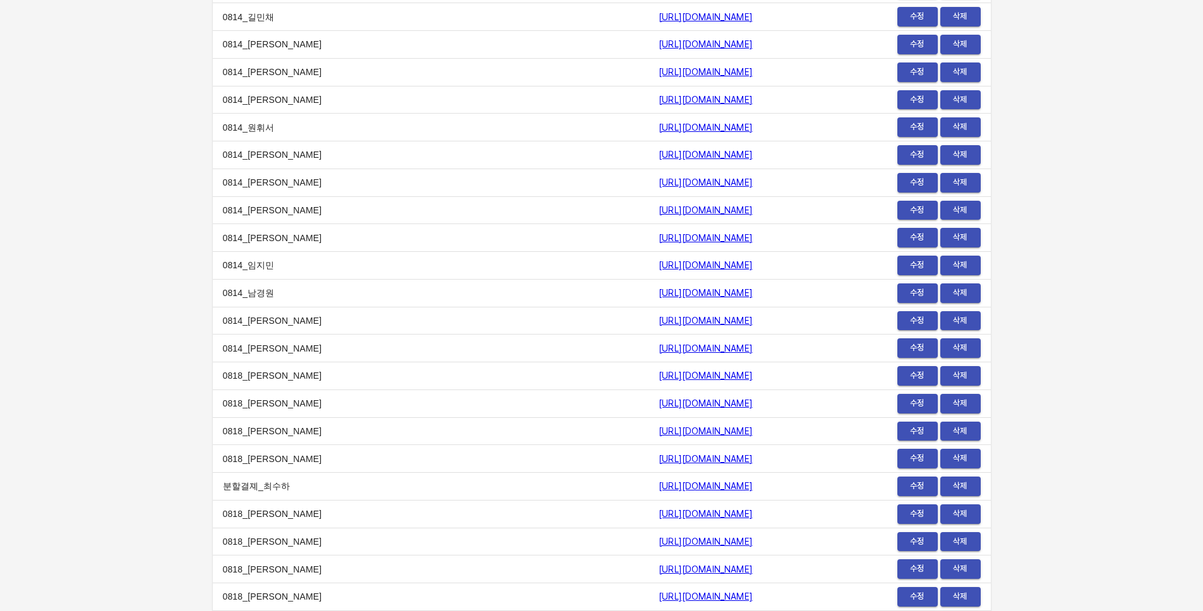
scroll to position [15708, 0]
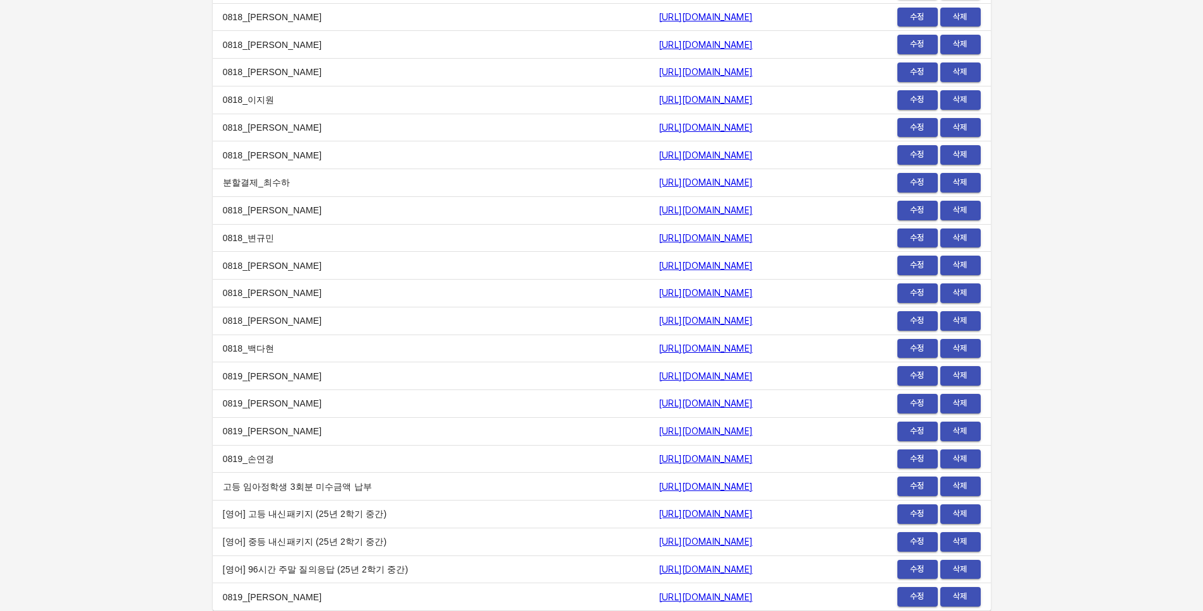
click at [915, 595] on span "수정" at bounding box center [917, 597] width 28 height 15
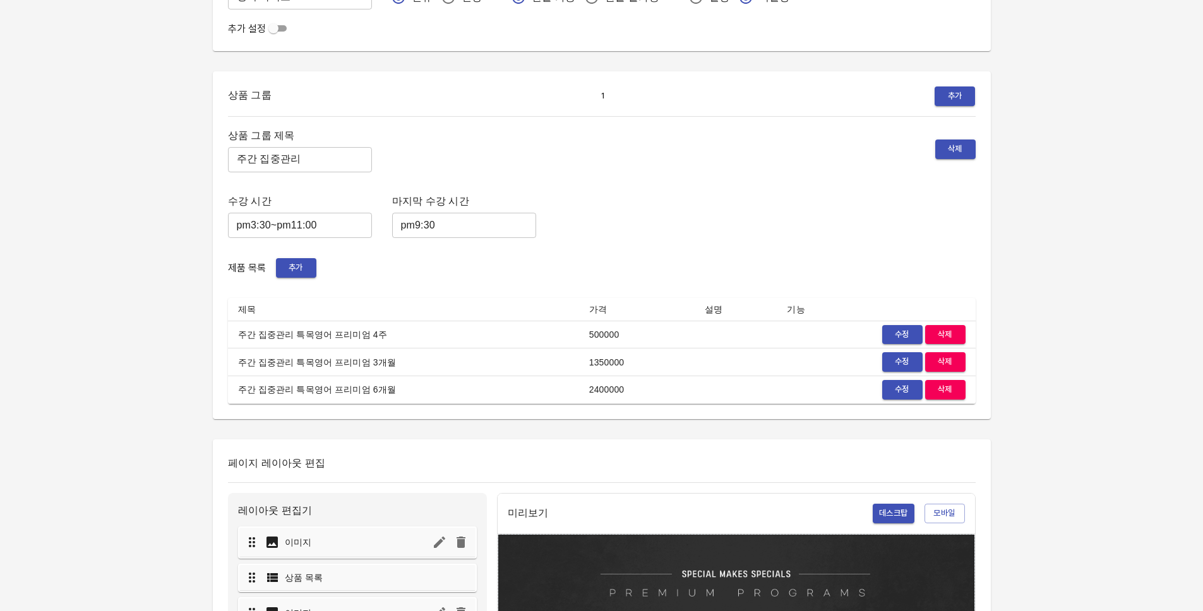
scroll to position [146, 0]
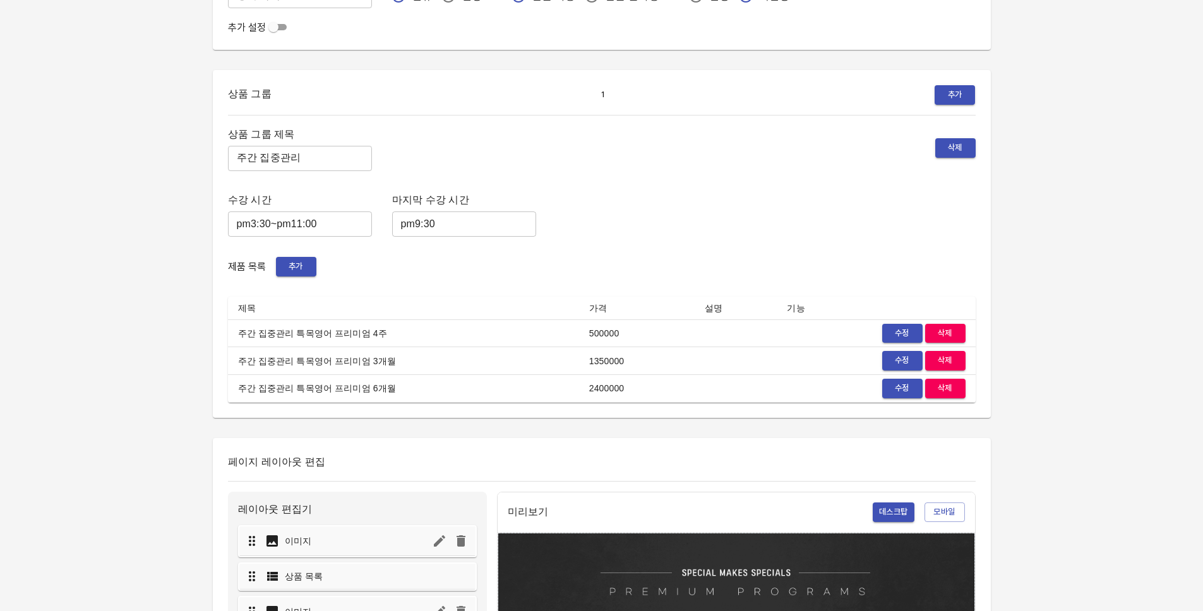
drag, startPoint x: 901, startPoint y: 253, endPoint x: 898, endPoint y: 280, distance: 27.4
click at [901, 254] on div "상품 그룹 제목 주간 집중관리 ​ 삭제 수강 시간 pm3:30~pm11:00 ​ 마지막 수강 시간 pm9:30 ​ 제품 목록 추가 제목 가격 …" at bounding box center [601, 264] width 747 height 277
click at [893, 329] on span "수정" at bounding box center [902, 333] width 28 height 15
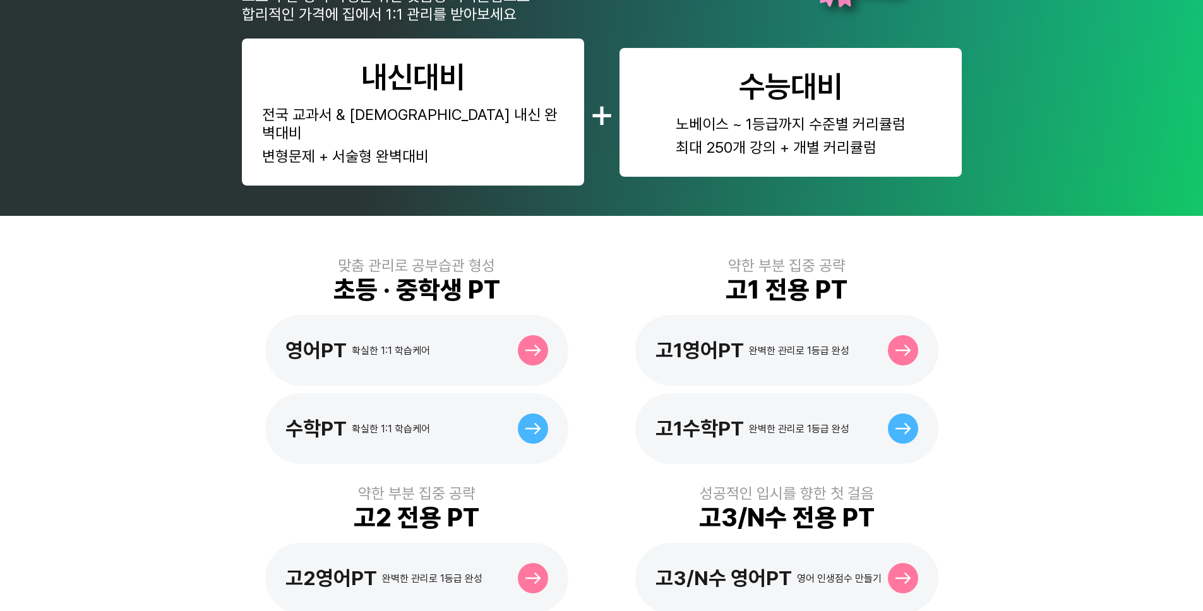
scroll to position [374, 0]
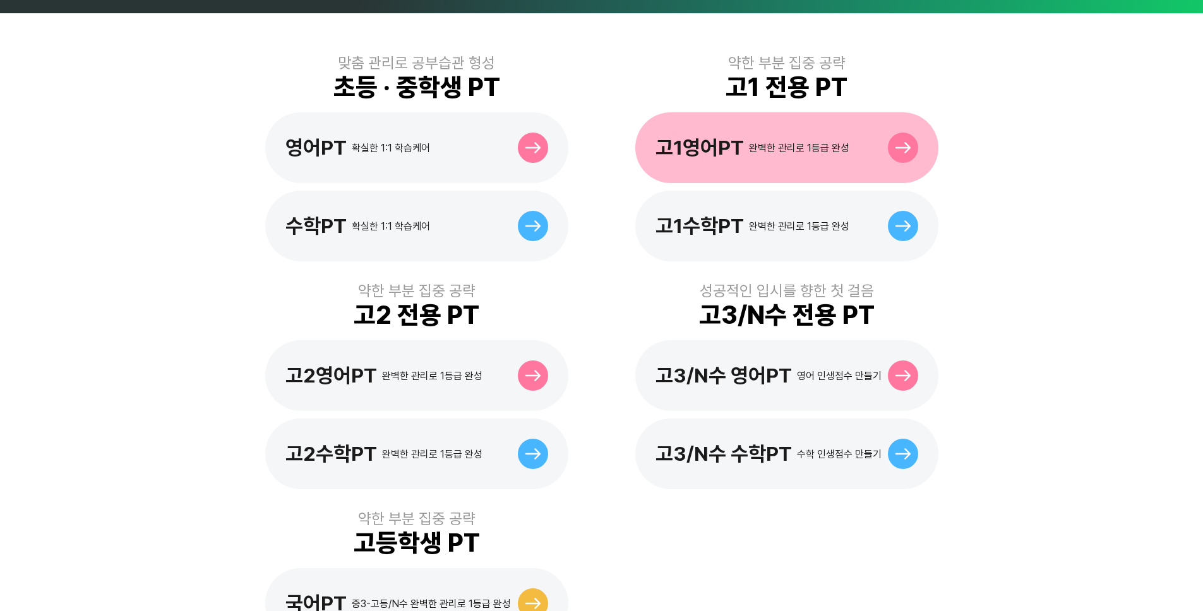
click at [812, 138] on div "고1영어PT 완벽한 관리로 1등급 완성" at bounding box center [752, 148] width 194 height 24
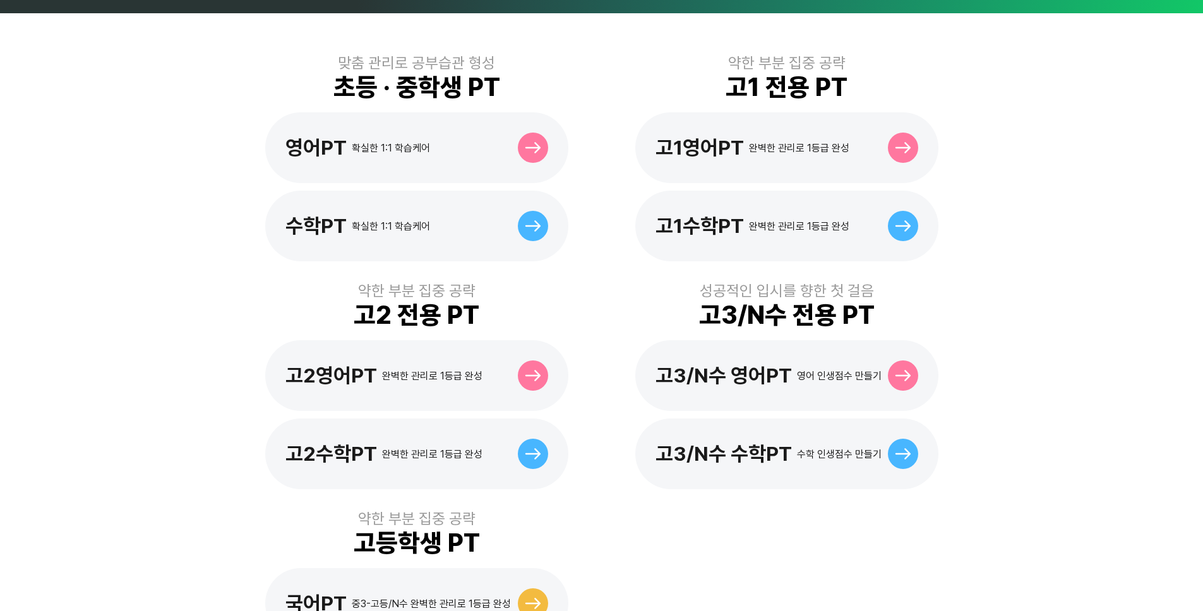
click at [1127, 261] on div "맞춤 관리로 공부습관 형성 초등 · 중학생 PT 영어PT 확실한 1:1 학습케어 수학PT 확실한 1:1 학습케어 약한 부분 집중 공략 고1 전…" at bounding box center [601, 346] width 1203 height 666
click at [1105, 253] on div "맞춤 관리로 공부습관 형성 초등 · 중학생 PT 영어PT 확실한 1:1 학습케어 수학PT 확실한 1:1 학습케어 약한 부분 집중 공략 고1 전…" at bounding box center [601, 346] width 1203 height 666
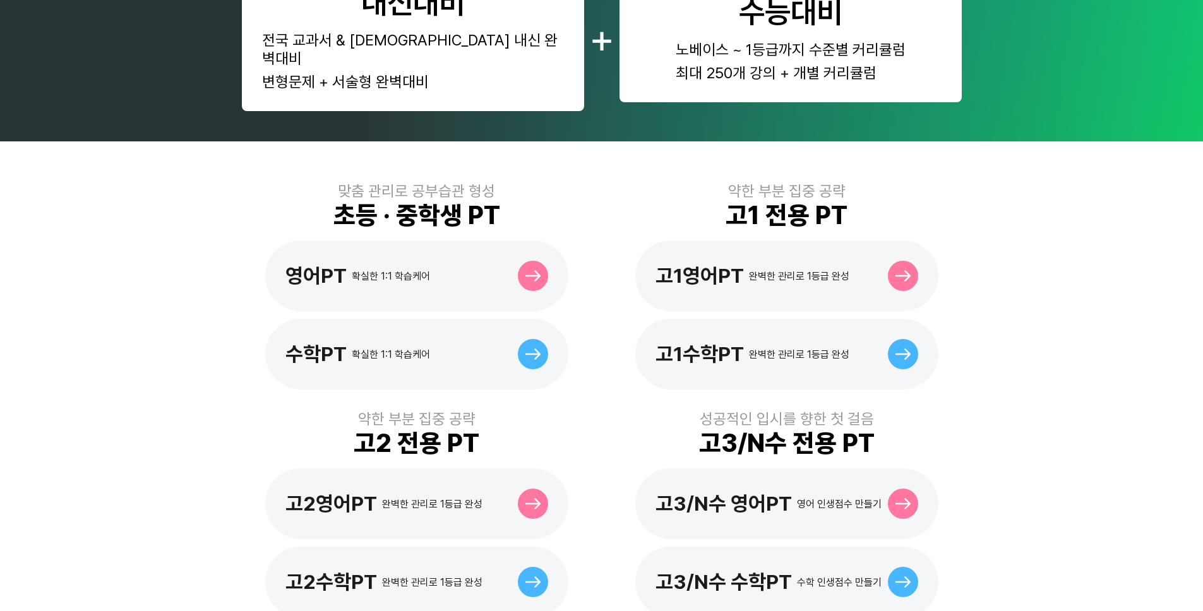
scroll to position [273, 0]
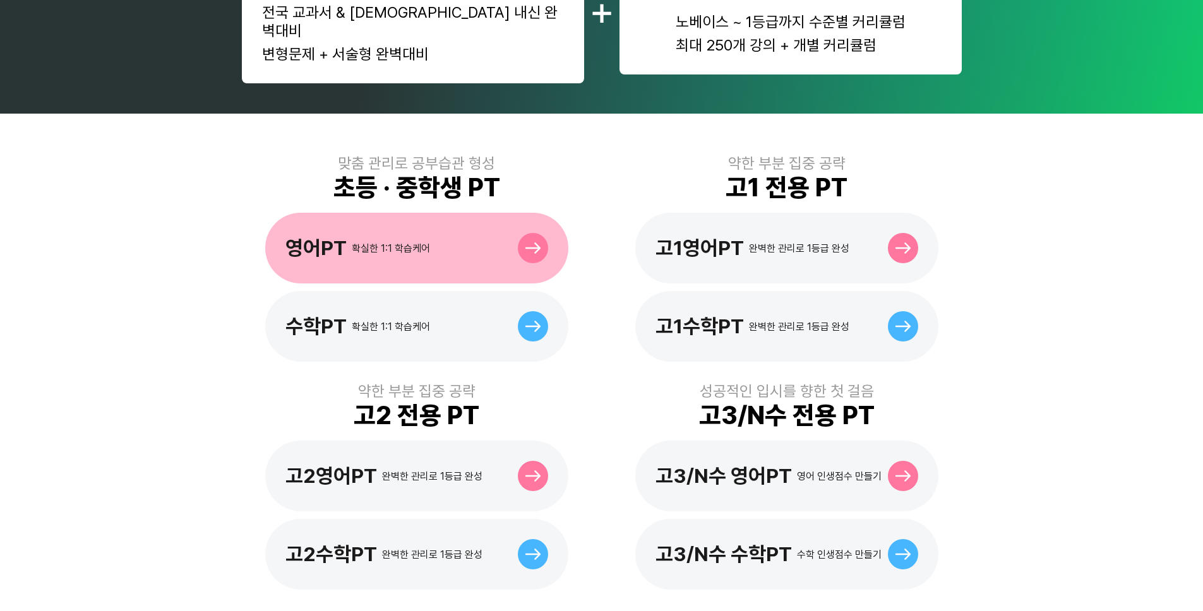
click at [352, 242] on div "확실한 1:1 학습케어" at bounding box center [391, 248] width 78 height 12
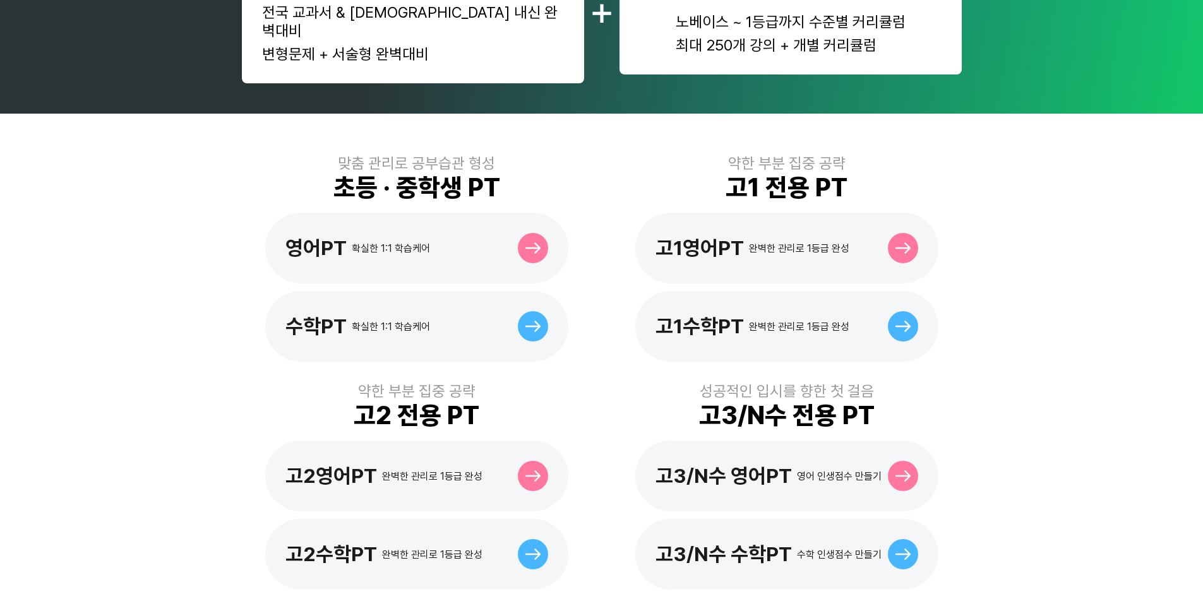
click at [974, 319] on div "맞춤 관리로 공부습관 형성 초등 · 중학생 PT 영어PT 확실한 1:1 학습케어 수학PT 확실한 1:1 학습케어 약한 부분 집중 공략 고1 전…" at bounding box center [601, 447] width 1203 height 666
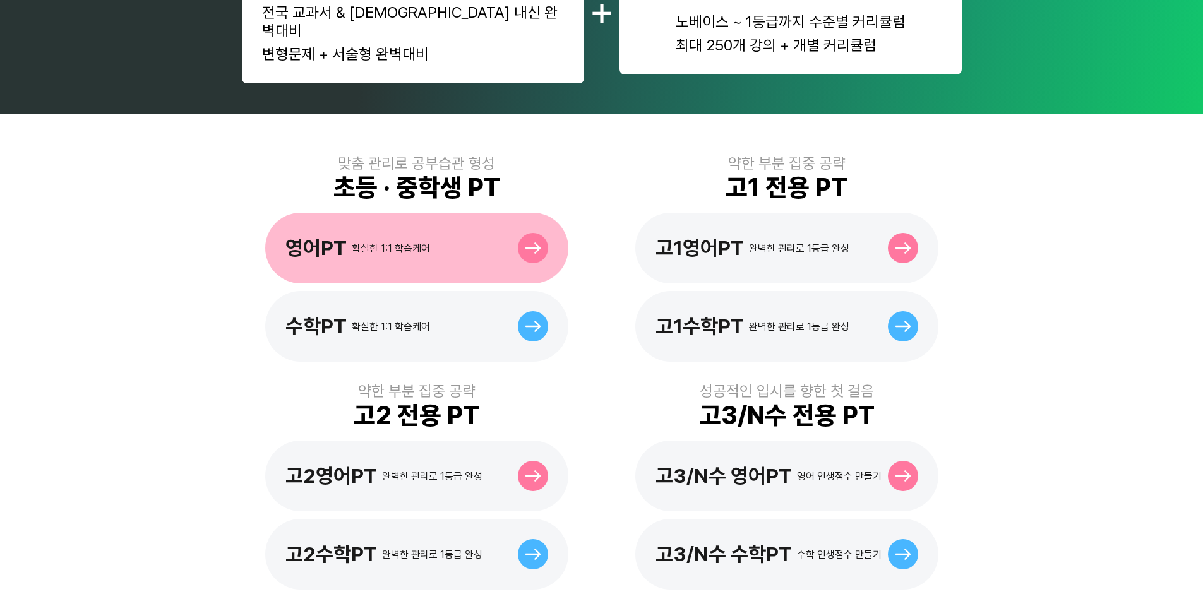
click at [436, 213] on div "영어PT 확실한 1:1 학습케어" at bounding box center [416, 248] width 303 height 71
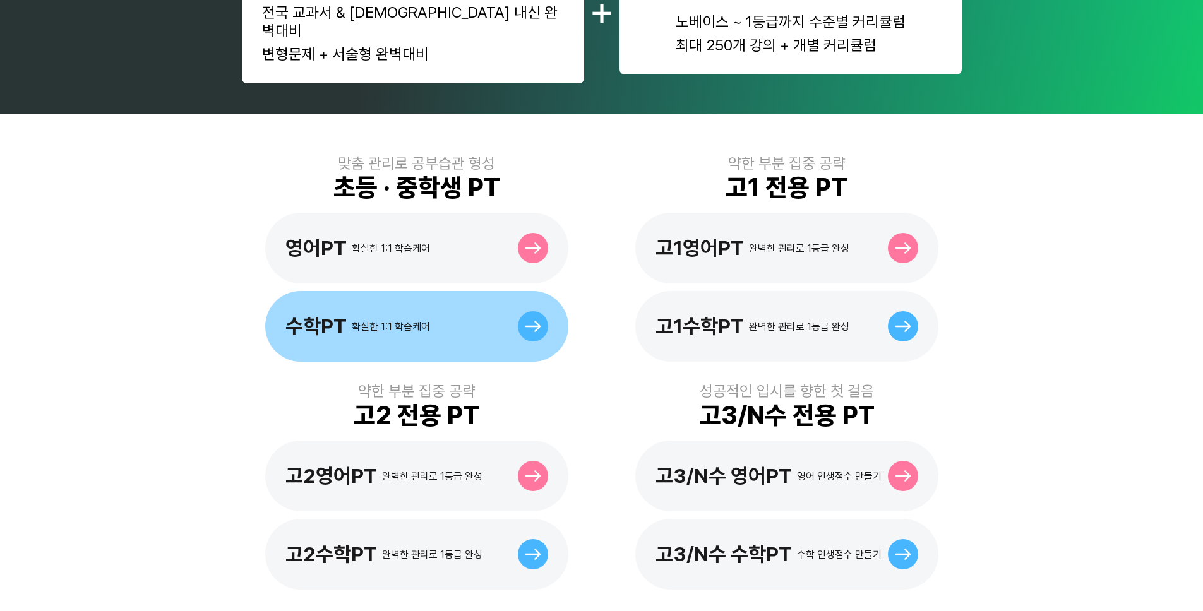
click at [446, 321] on div "수학PT 확실한 1:1 학습케어" at bounding box center [416, 326] width 303 height 71
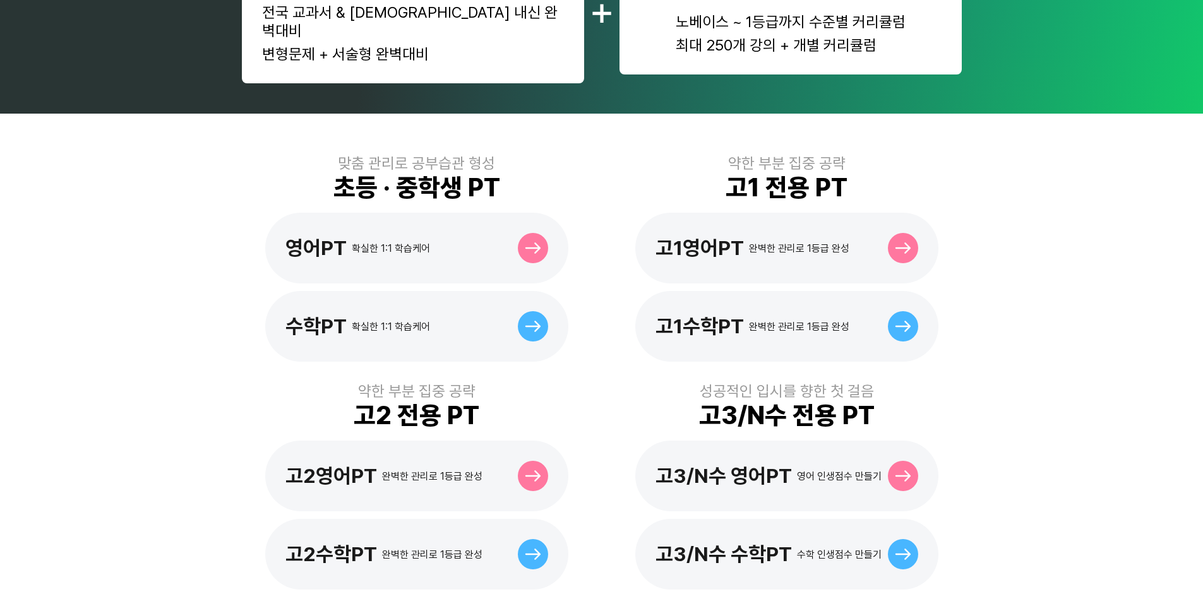
click at [1036, 326] on div "맞춤 관리로 공부습관 형성 초등 · 중학생 PT 영어PT 확실한 1:1 학습케어 수학PT 확실한 1:1 학습케어 약한 부분 집중 공략 고1 전…" at bounding box center [601, 447] width 1203 height 666
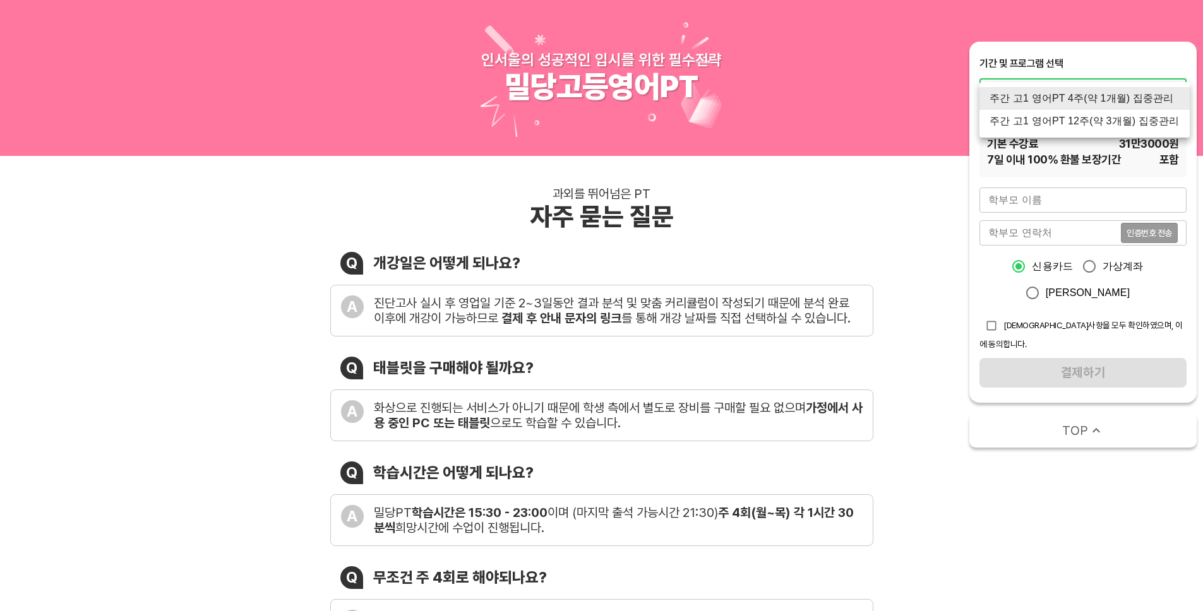
click at [843, 138] on div at bounding box center [601, 305] width 1203 height 611
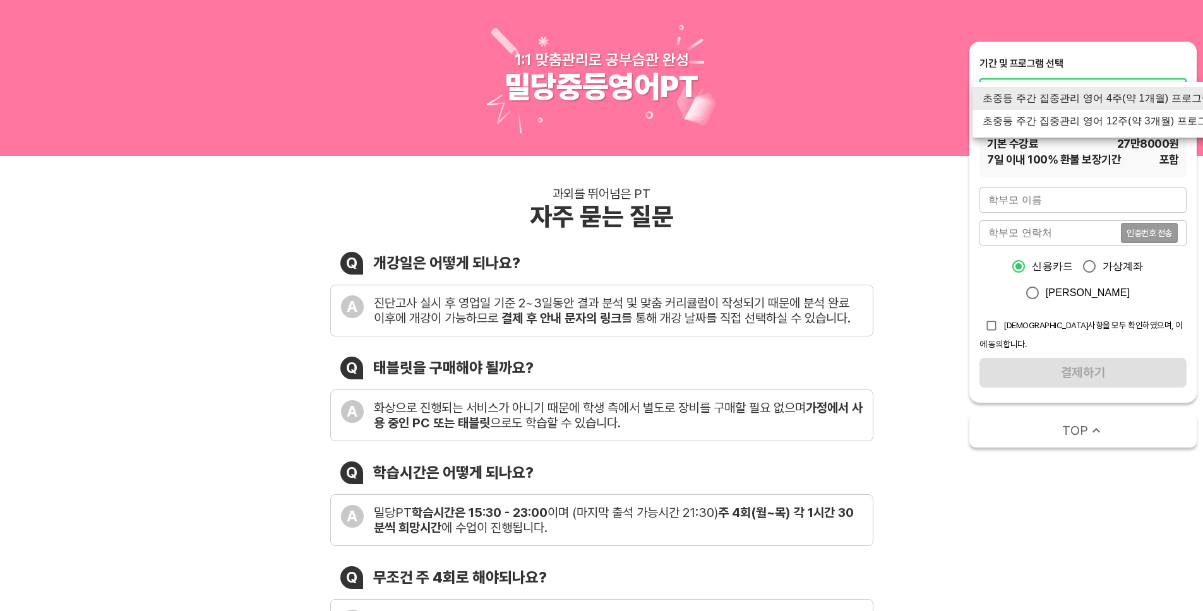
click at [888, 146] on div at bounding box center [601, 305] width 1203 height 611
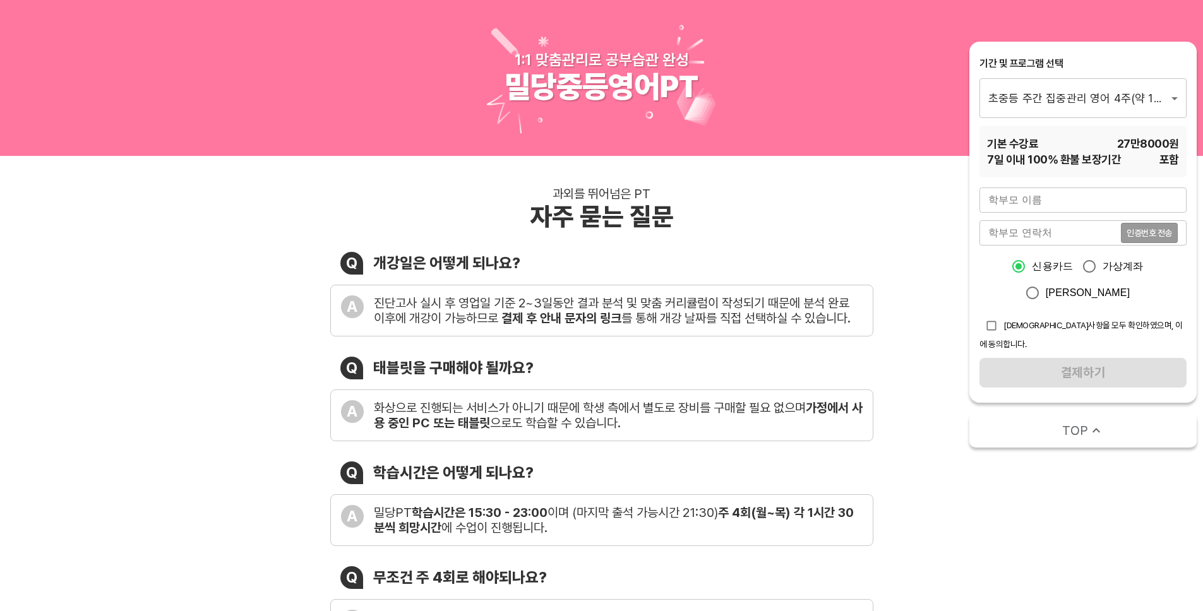
drag, startPoint x: 475, startPoint y: 275, endPoint x: 475, endPoint y: 281, distance: 6.3
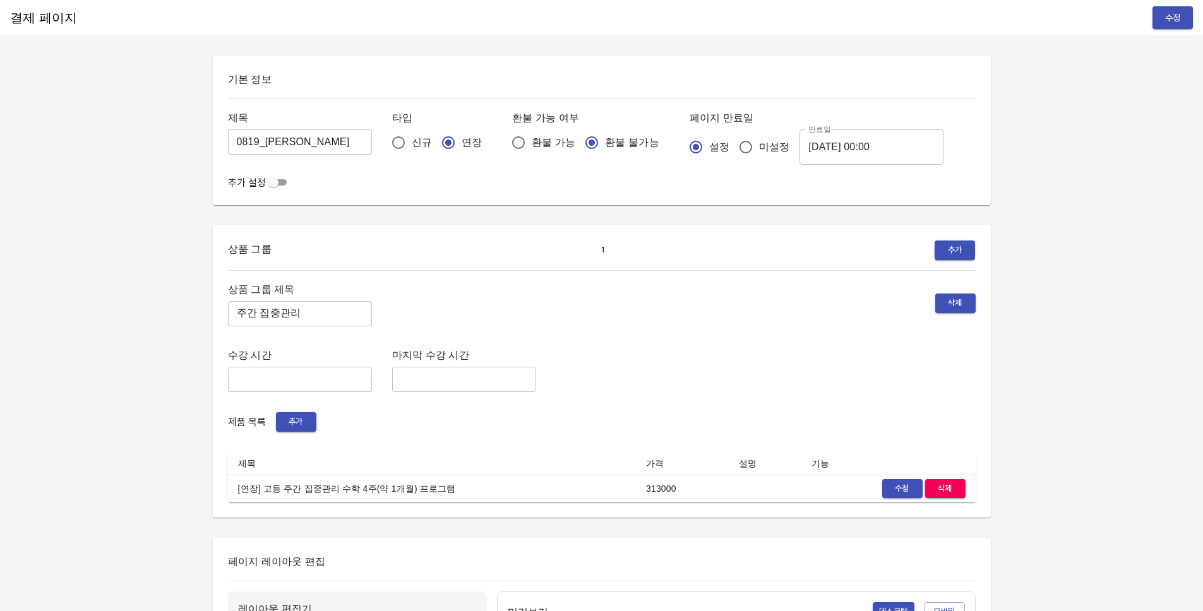
click at [1097, 332] on div "결제 페이지 수정 기본 정보 제목 0819_박영 ​ 타입 신규 연장 환불 가능 여부 환불 가능 환불 불가능 페이지 만료일 설정 미설정 만료일 …" at bounding box center [601, 578] width 1203 height 1157
